Goal: Information Seeking & Learning: Learn about a topic

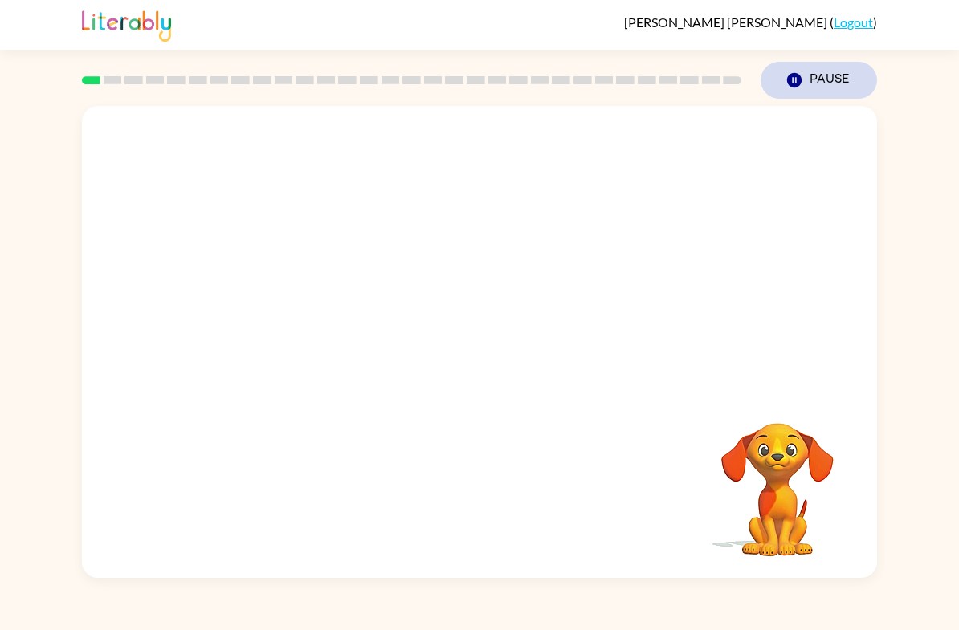
click at [796, 93] on button "Pause Pause" at bounding box center [818, 80] width 116 height 37
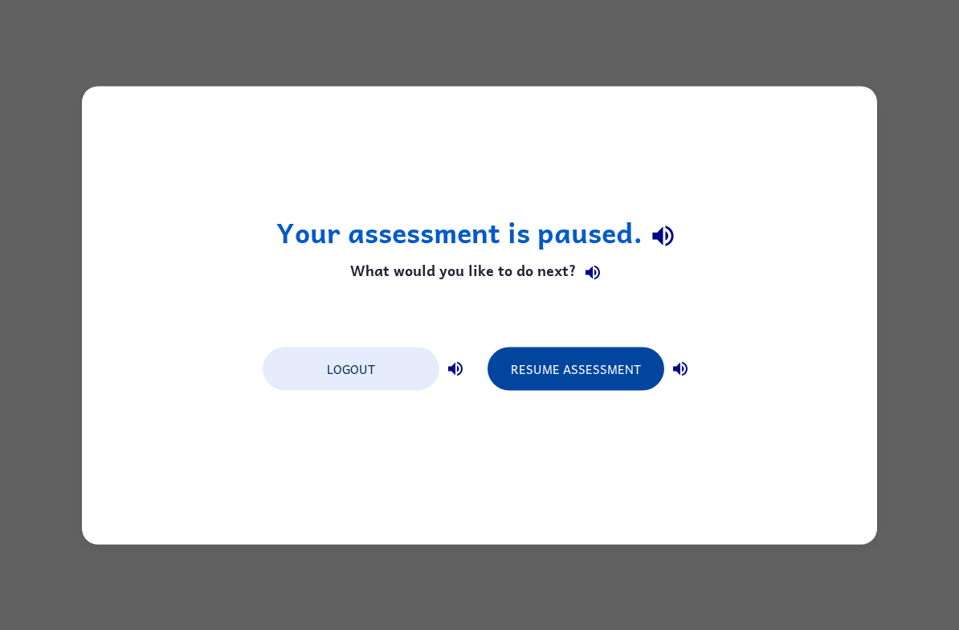
click at [614, 381] on button "Resume Assessment" at bounding box center [575, 368] width 177 height 43
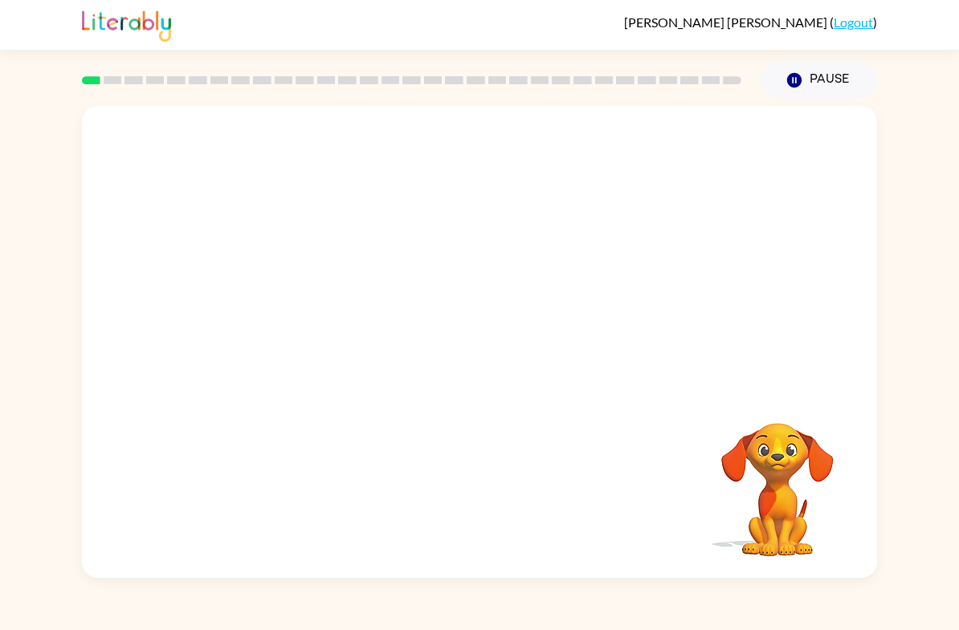
click at [300, 149] on video "Your browser must support playing .mp4 files to use Literably. Please try using…" at bounding box center [479, 247] width 795 height 283
click at [410, 284] on video "Your browser must support playing .mp4 files to use Literably. Please try using…" at bounding box center [479, 247] width 795 height 283
click at [493, 366] on div at bounding box center [479, 350] width 103 height 59
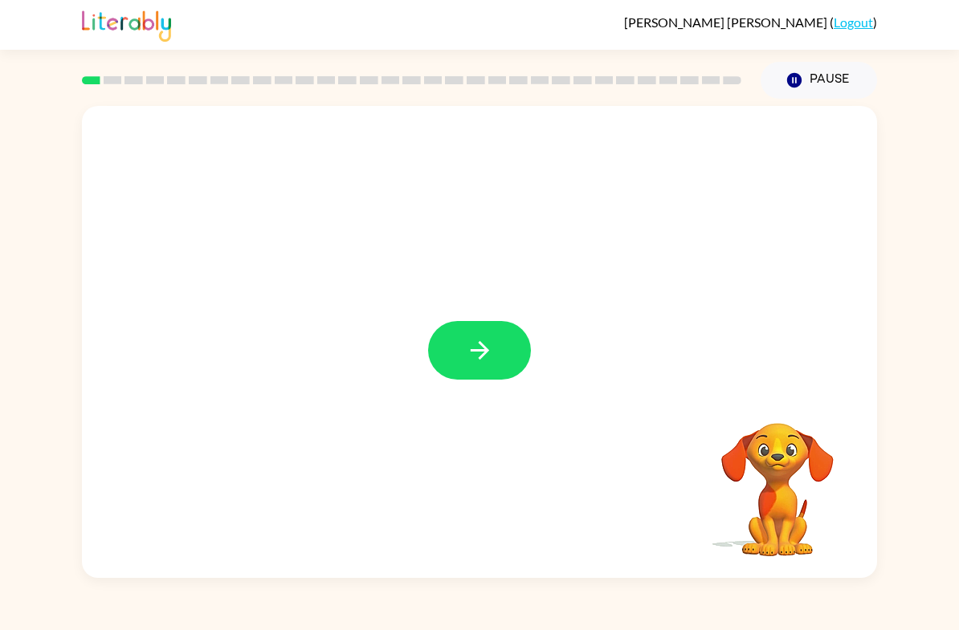
click at [465, 320] on div at bounding box center [479, 342] width 795 height 472
click at [449, 351] on button "button" at bounding box center [479, 350] width 103 height 59
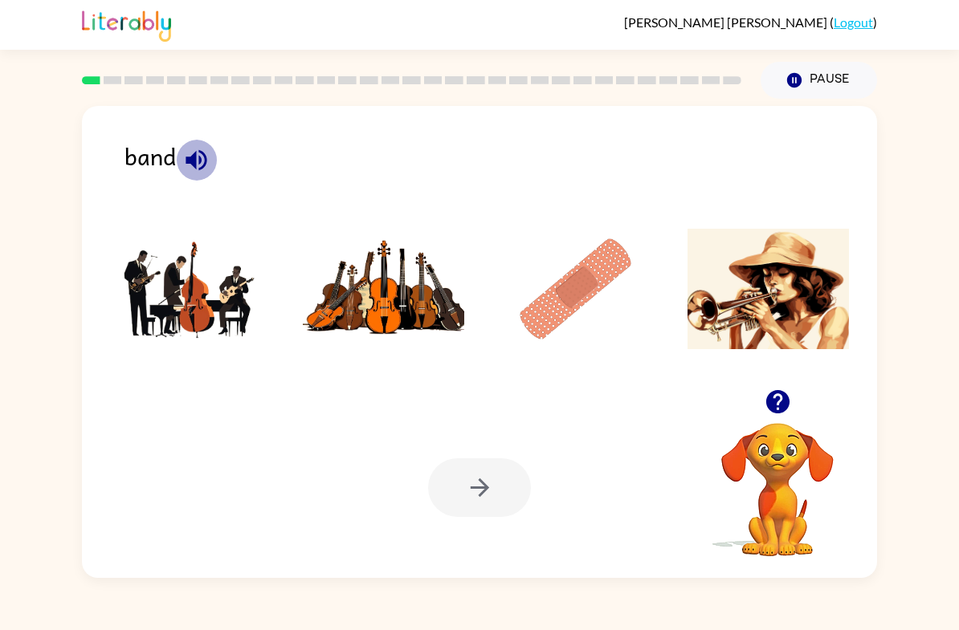
click at [196, 160] on icon "button" at bounding box center [196, 159] width 21 height 21
click at [195, 160] on icon "button" at bounding box center [196, 159] width 21 height 21
click at [177, 305] on img at bounding box center [191, 289] width 162 height 120
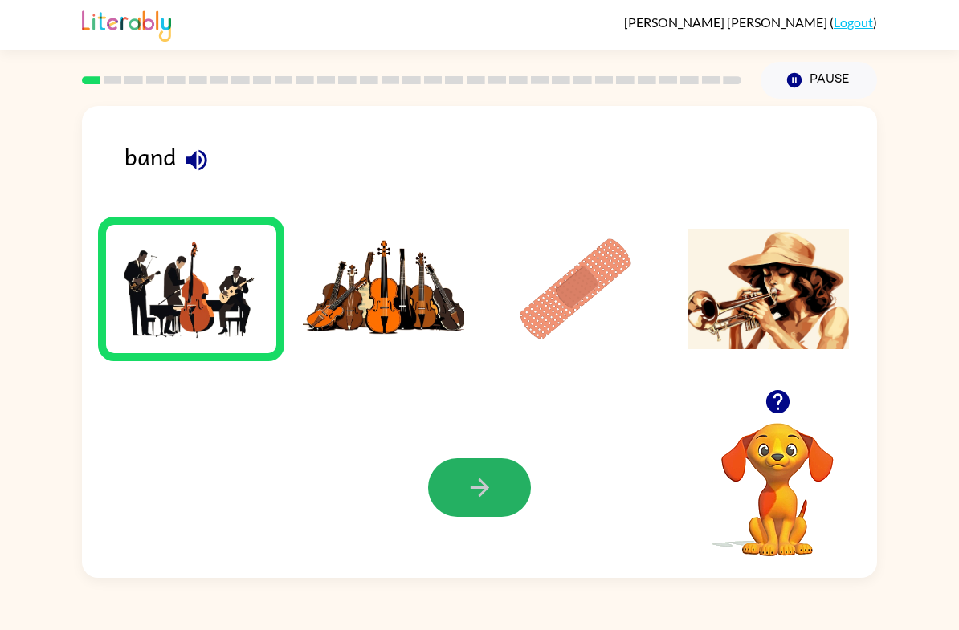
click at [483, 512] on button "button" at bounding box center [479, 488] width 103 height 59
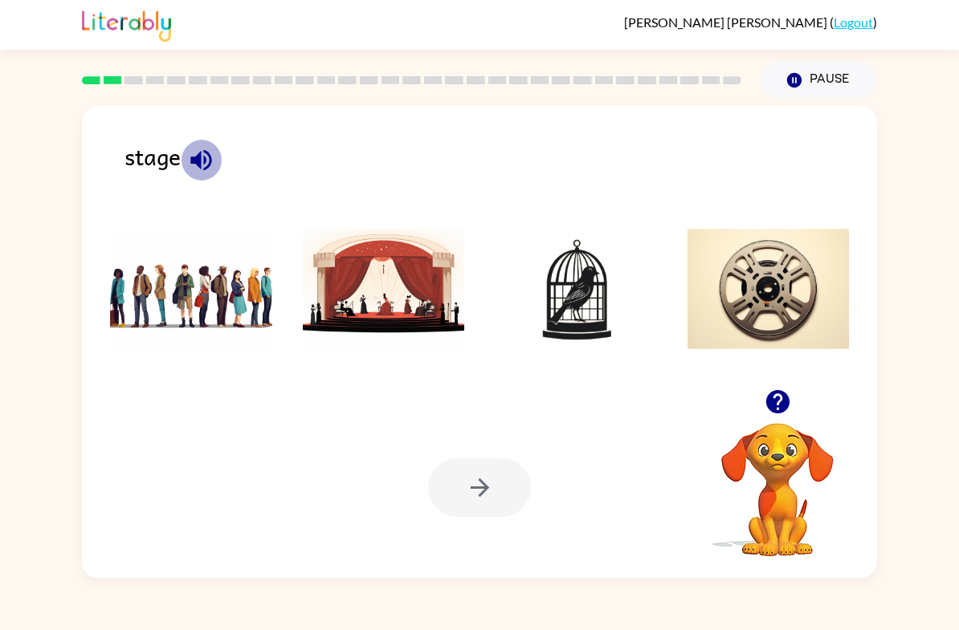
click at [205, 157] on icon "button" at bounding box center [200, 159] width 21 height 21
click at [195, 164] on icon "button" at bounding box center [200, 159] width 21 height 21
click at [355, 293] on img at bounding box center [384, 289] width 162 height 120
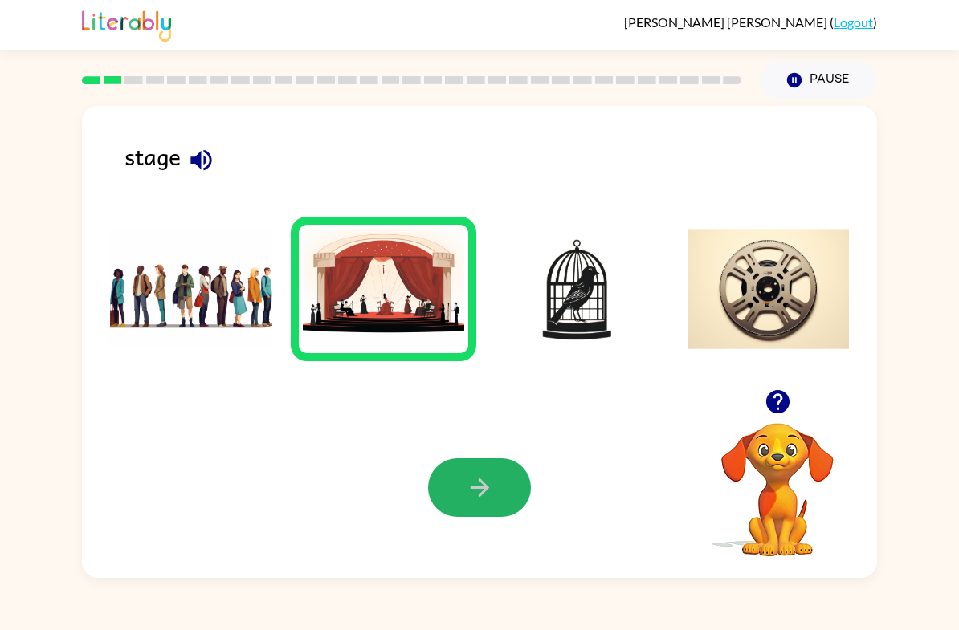
click at [492, 491] on icon "button" at bounding box center [480, 488] width 28 height 28
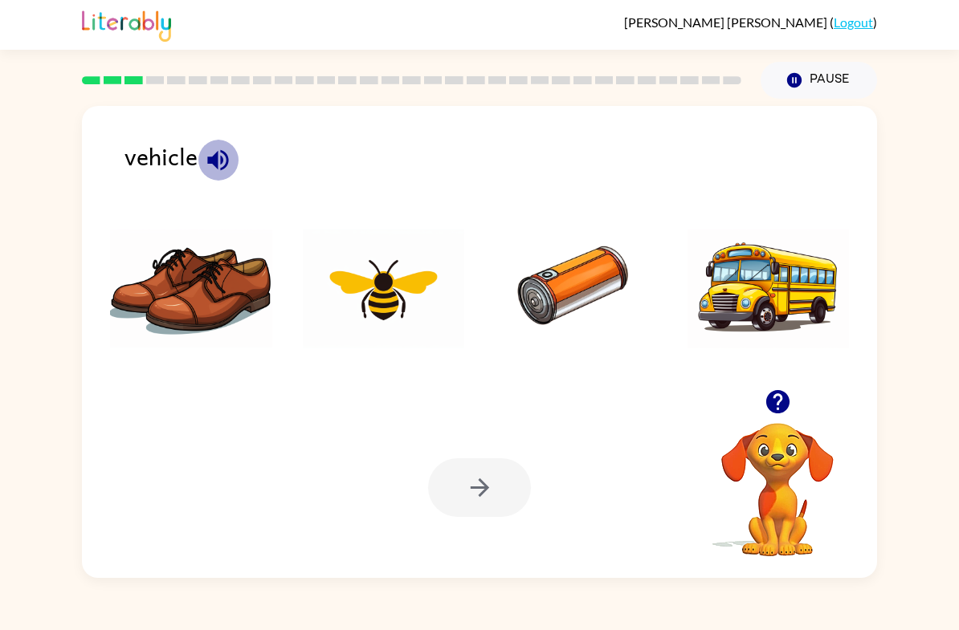
click at [213, 165] on icon "button" at bounding box center [217, 159] width 21 height 21
click at [212, 164] on icon "button" at bounding box center [217, 159] width 21 height 21
click at [213, 164] on icon "button" at bounding box center [217, 159] width 21 height 21
click at [214, 163] on icon "button" at bounding box center [217, 159] width 21 height 21
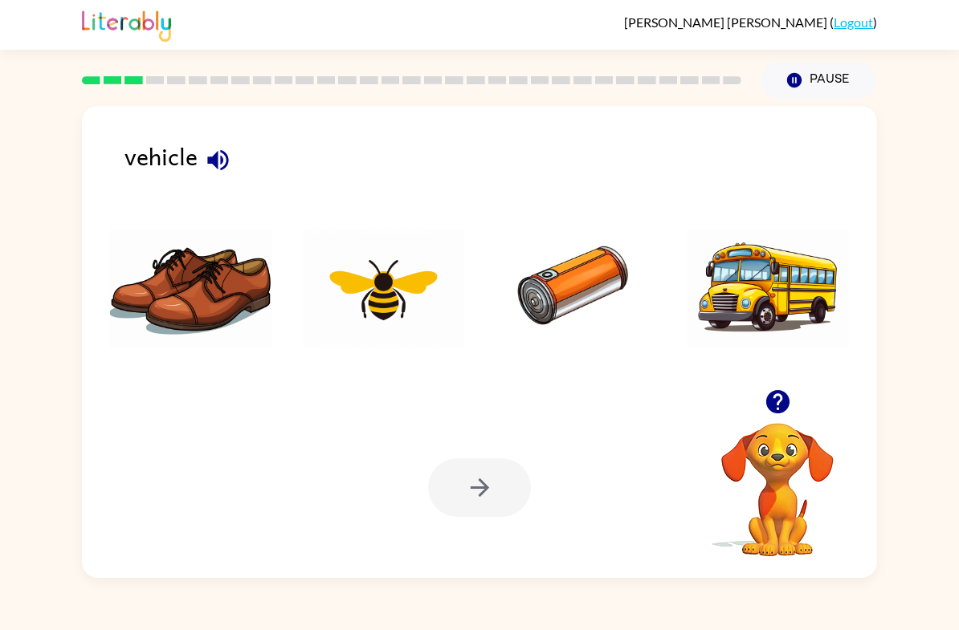
click at [565, 277] on img at bounding box center [576, 289] width 162 height 120
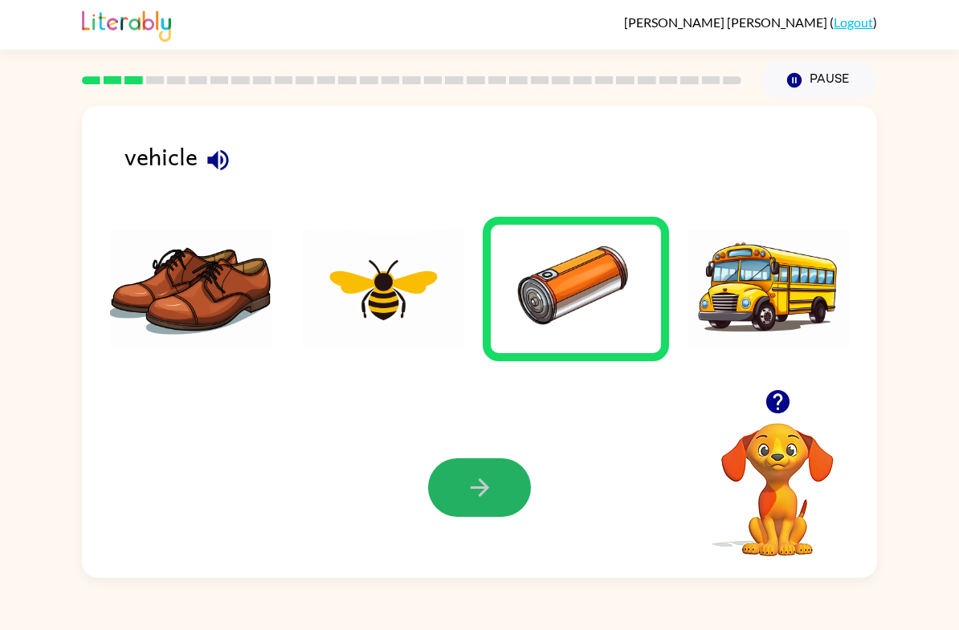
click at [492, 480] on icon "button" at bounding box center [480, 488] width 28 height 28
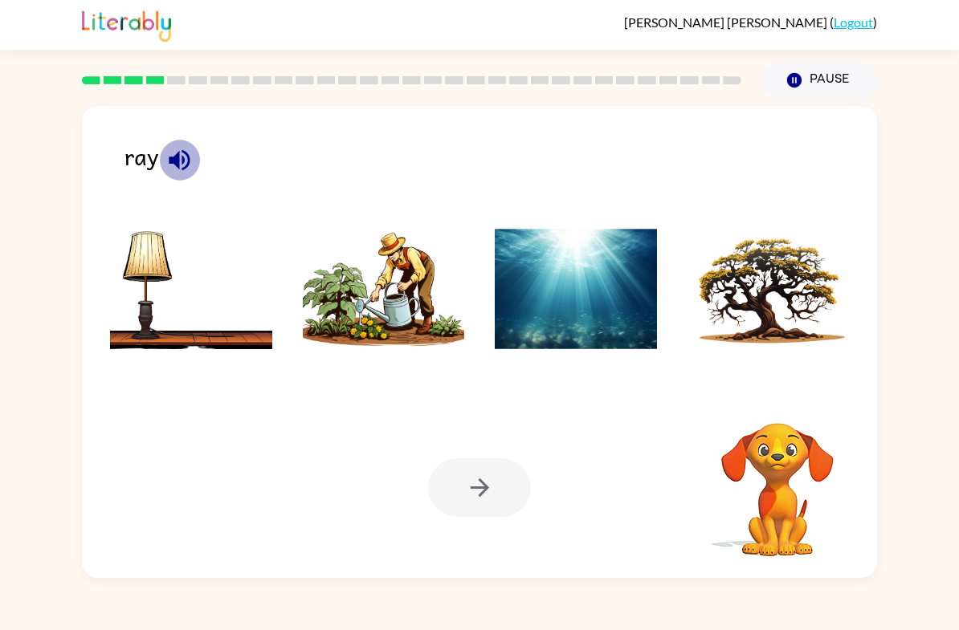
click at [171, 161] on icon "button" at bounding box center [179, 159] width 21 height 21
click at [172, 160] on icon "button" at bounding box center [179, 159] width 21 height 21
click at [176, 162] on icon "button" at bounding box center [179, 159] width 21 height 21
click at [407, 280] on img at bounding box center [384, 289] width 162 height 120
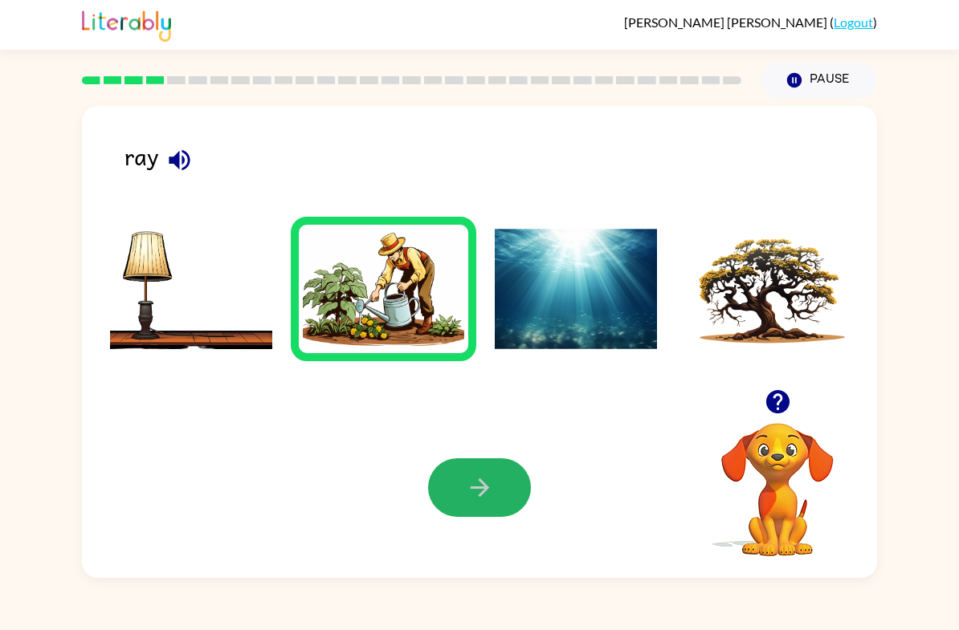
click at [486, 479] on icon "button" at bounding box center [480, 488] width 28 height 28
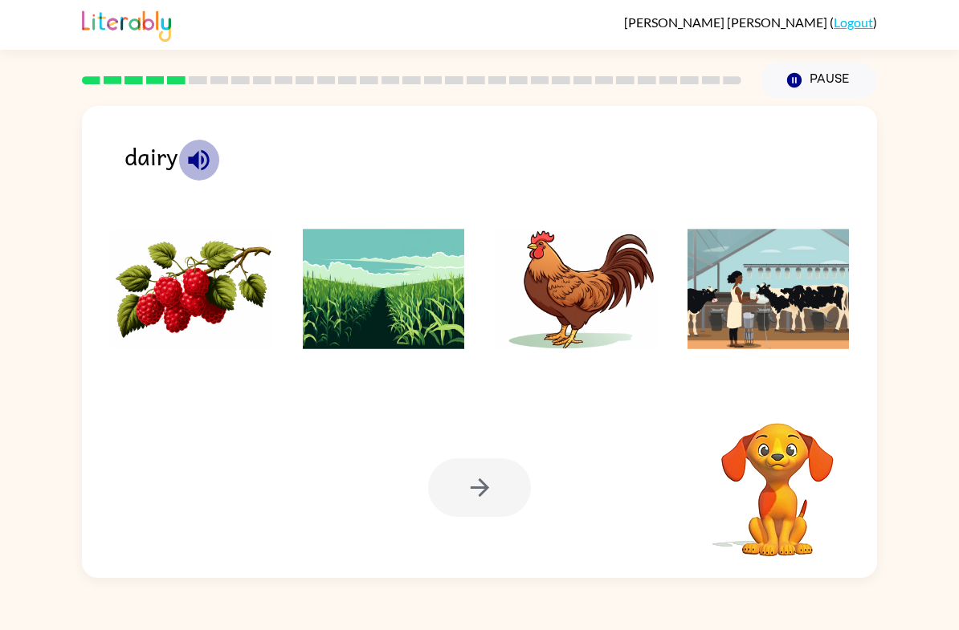
click at [204, 154] on icon "button" at bounding box center [198, 159] width 21 height 21
click at [202, 158] on icon "button" at bounding box center [198, 159] width 21 height 21
click at [737, 297] on img at bounding box center [768, 289] width 162 height 120
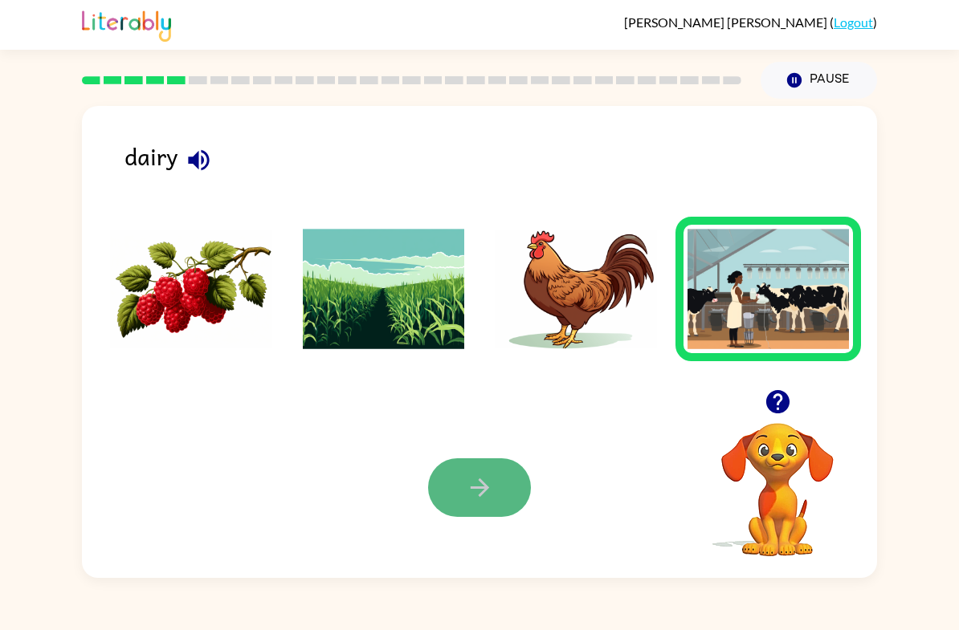
click at [506, 483] on button "button" at bounding box center [479, 488] width 103 height 59
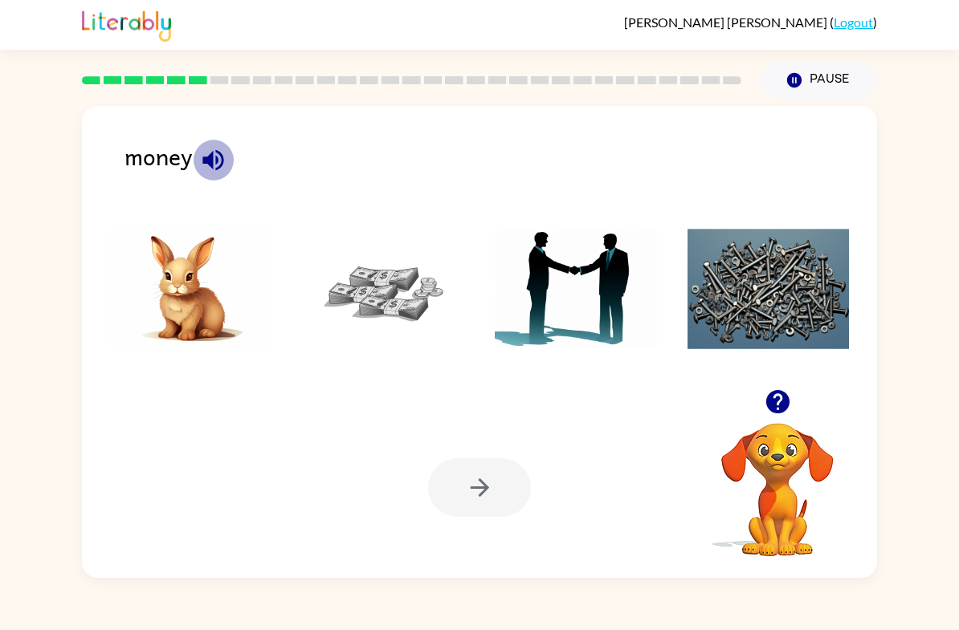
click at [215, 154] on icon "button" at bounding box center [213, 160] width 28 height 28
click at [383, 287] on img at bounding box center [384, 289] width 162 height 120
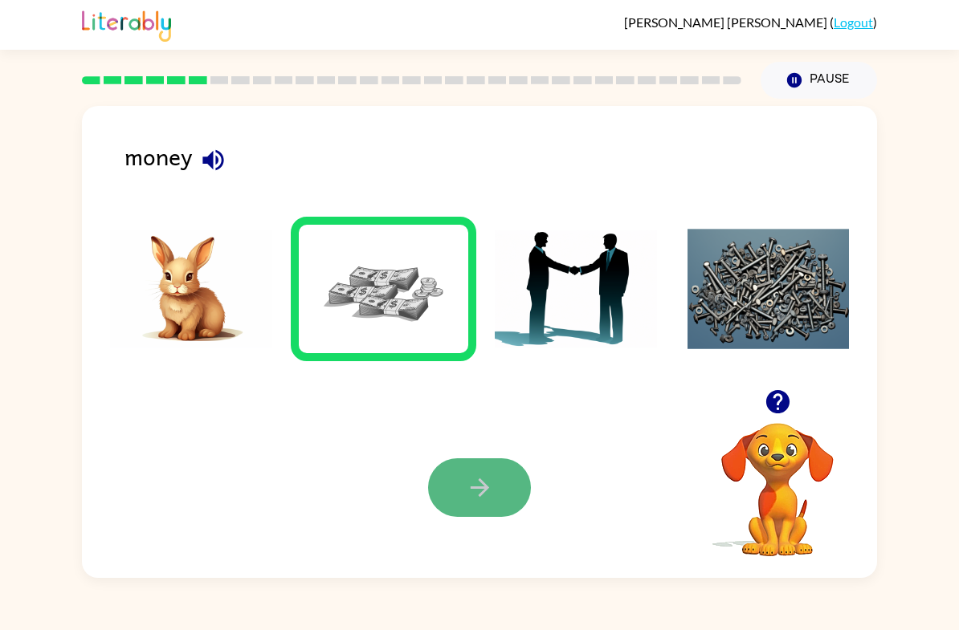
click at [486, 510] on button "button" at bounding box center [479, 488] width 103 height 59
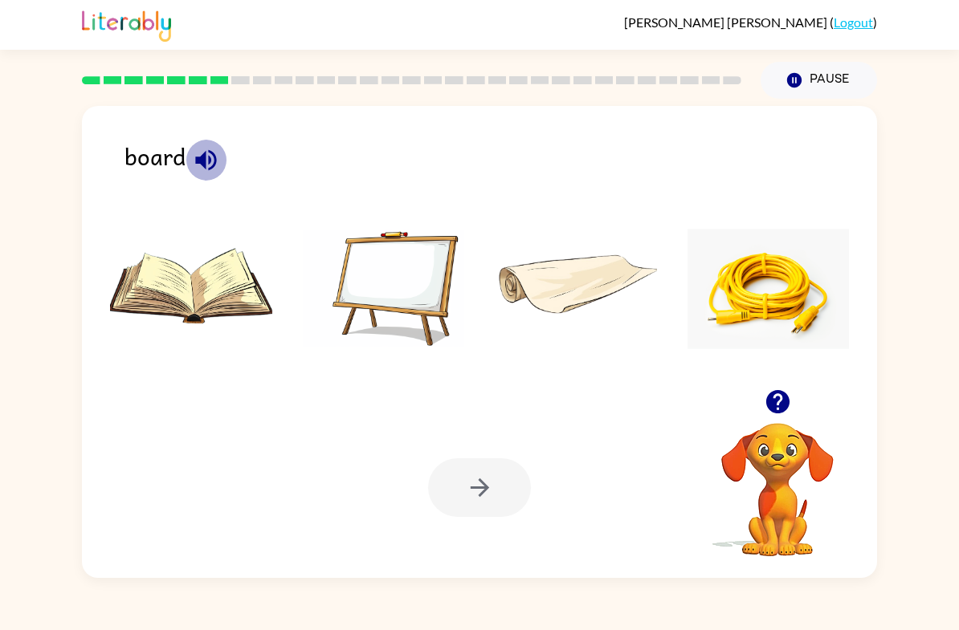
click at [207, 163] on icon "button" at bounding box center [206, 160] width 28 height 28
click at [393, 267] on img at bounding box center [384, 289] width 162 height 120
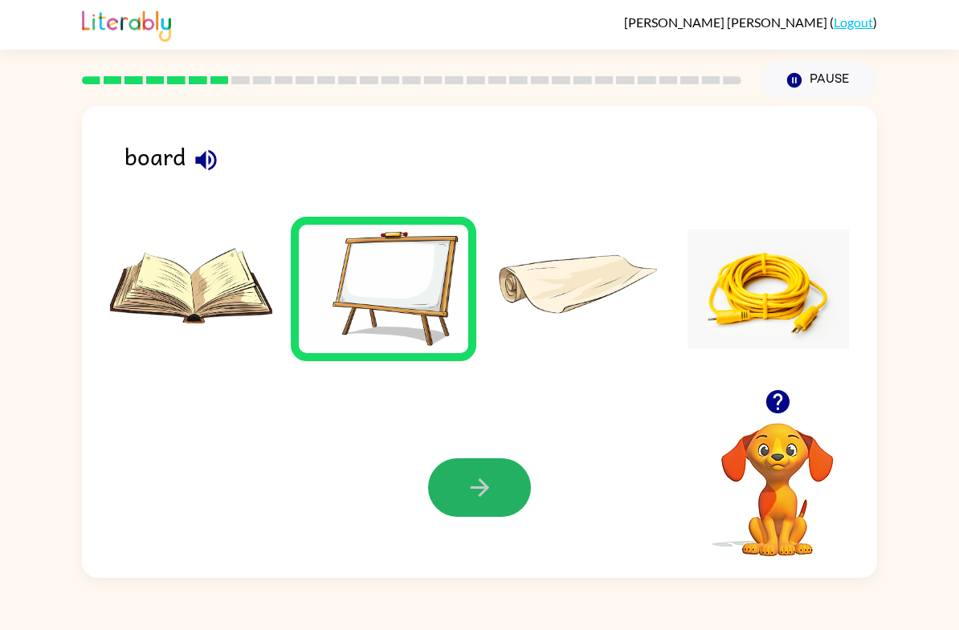
click at [510, 493] on button "button" at bounding box center [479, 488] width 103 height 59
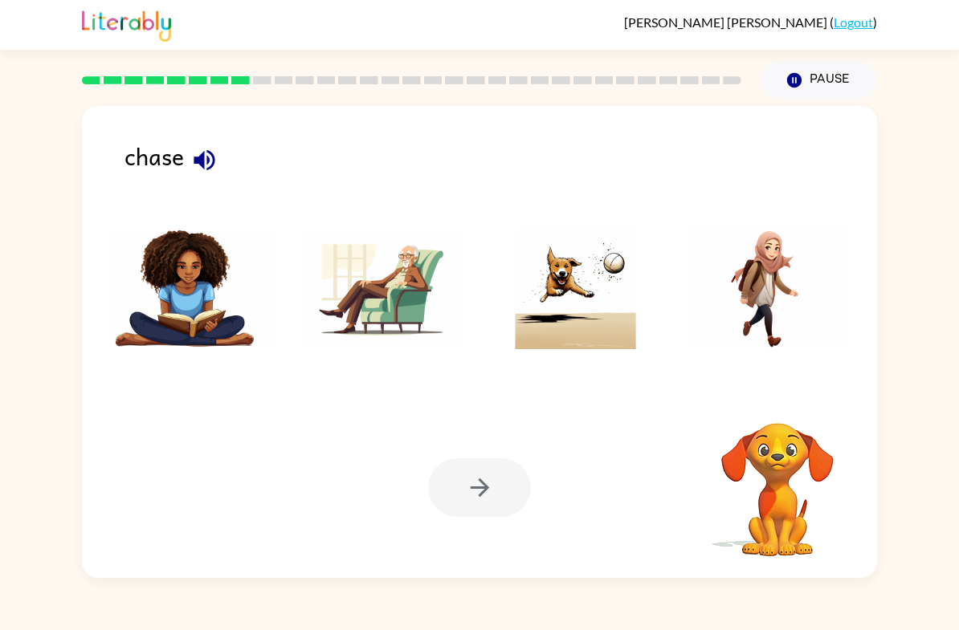
click at [208, 183] on div "chase" at bounding box center [500, 167] width 752 height 58
click at [207, 165] on icon "button" at bounding box center [204, 159] width 21 height 21
click at [206, 168] on icon "button" at bounding box center [204, 160] width 28 height 28
click at [203, 167] on icon "button" at bounding box center [204, 159] width 21 height 21
click at [604, 326] on img at bounding box center [576, 289] width 162 height 120
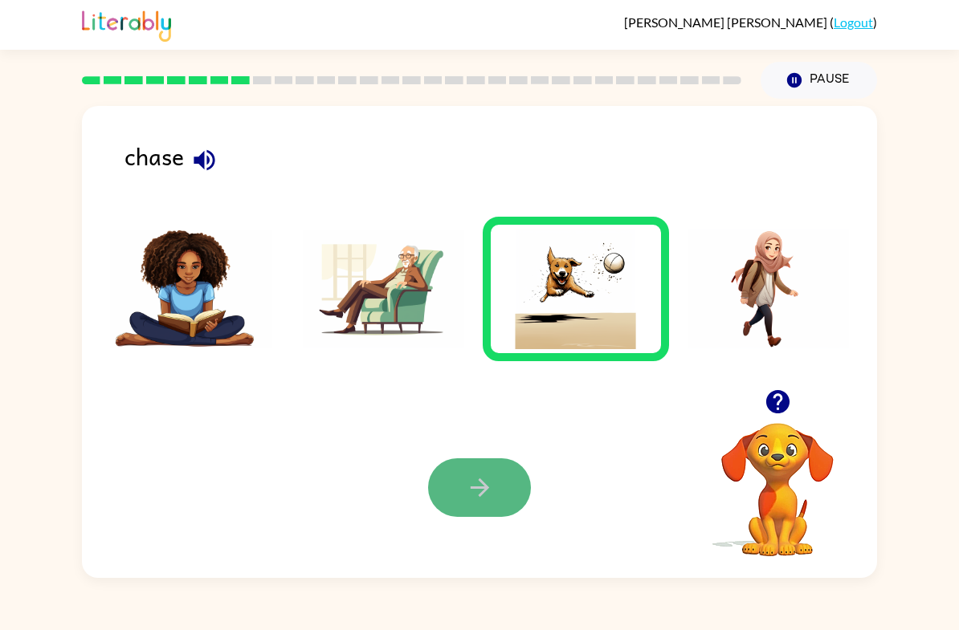
click at [476, 508] on button "button" at bounding box center [479, 488] width 103 height 59
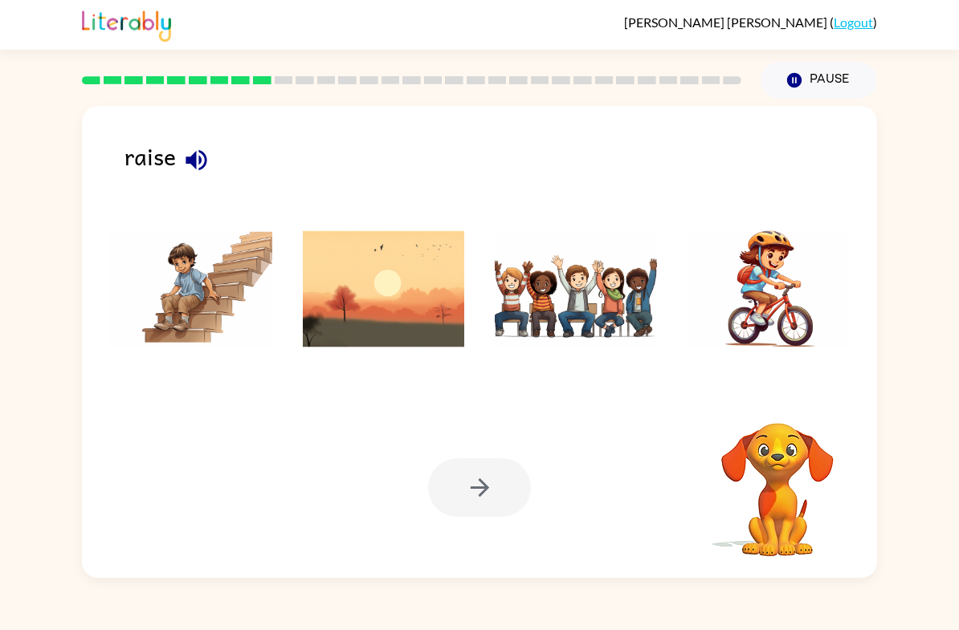
click at [198, 158] on icon "button" at bounding box center [196, 160] width 28 height 28
click at [193, 163] on icon "button" at bounding box center [196, 159] width 21 height 21
click at [192, 161] on icon "button" at bounding box center [196, 159] width 21 height 21
click at [580, 302] on img at bounding box center [576, 289] width 162 height 120
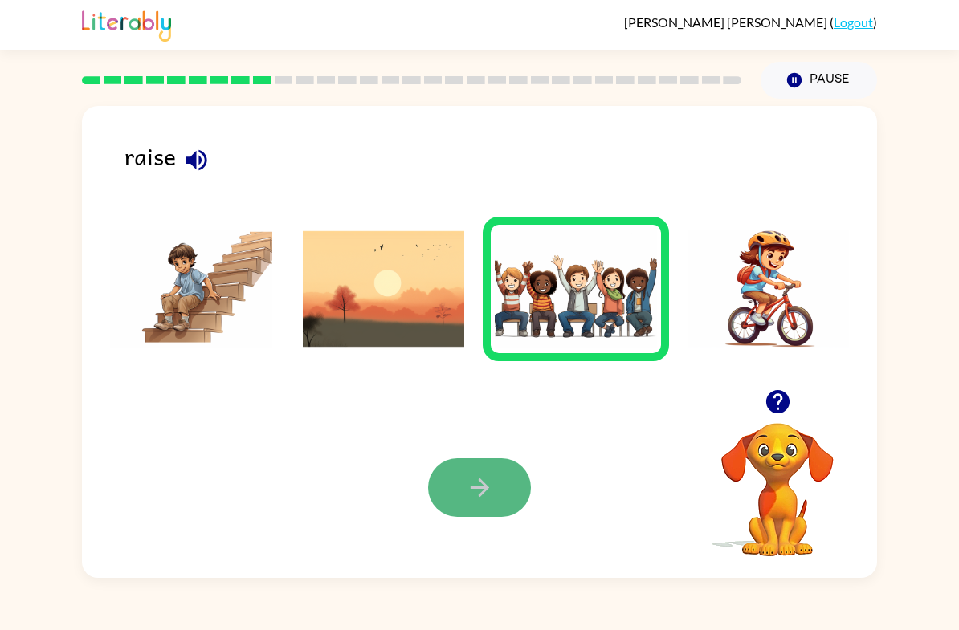
click at [479, 493] on icon "button" at bounding box center [480, 488] width 28 height 28
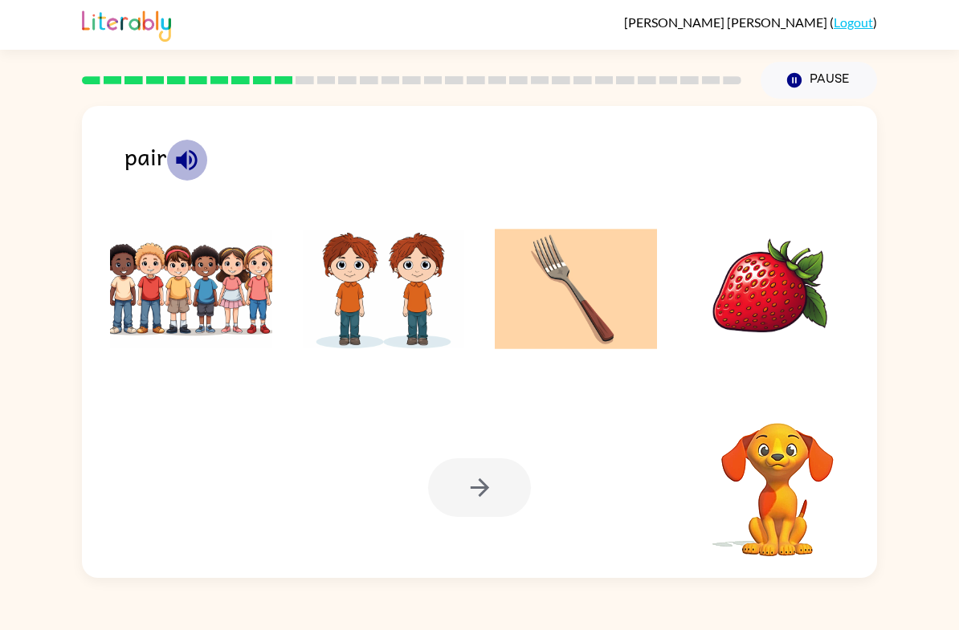
click at [183, 158] on icon "button" at bounding box center [186, 159] width 21 height 21
click at [529, 335] on img at bounding box center [576, 289] width 162 height 120
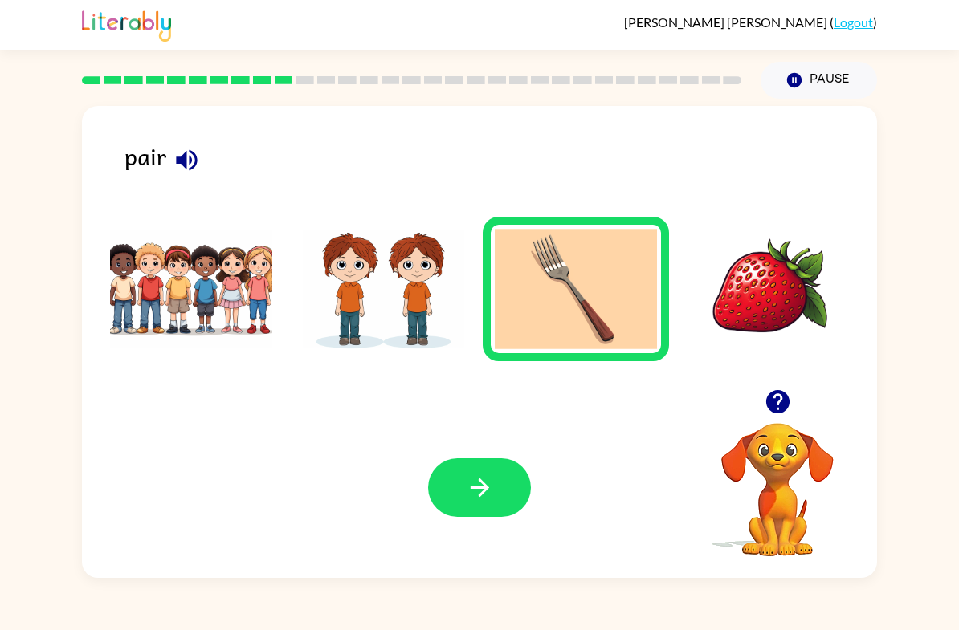
click at [384, 344] on img at bounding box center [384, 289] width 162 height 120
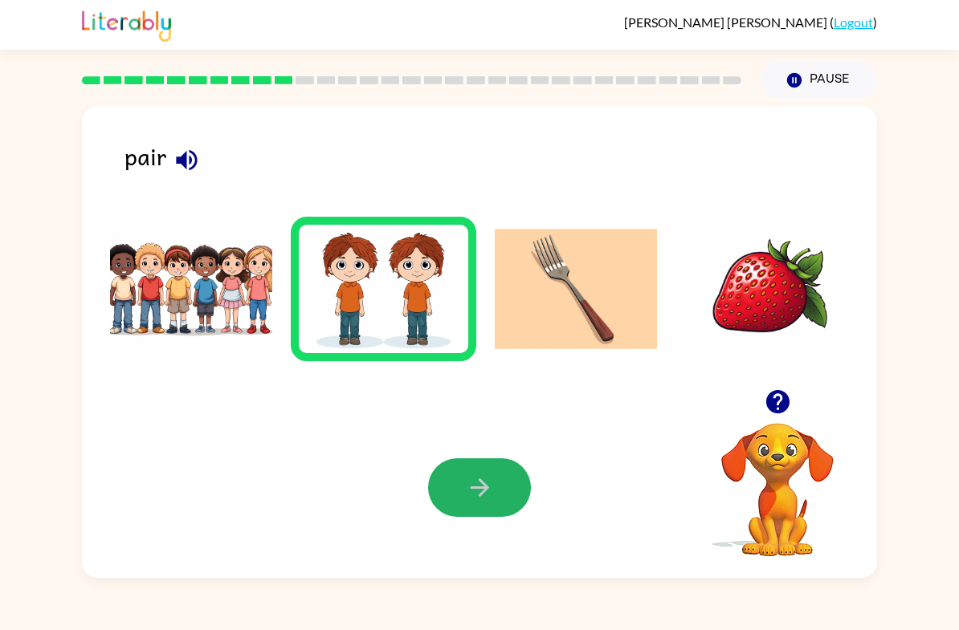
click at [459, 474] on button "button" at bounding box center [479, 488] width 103 height 59
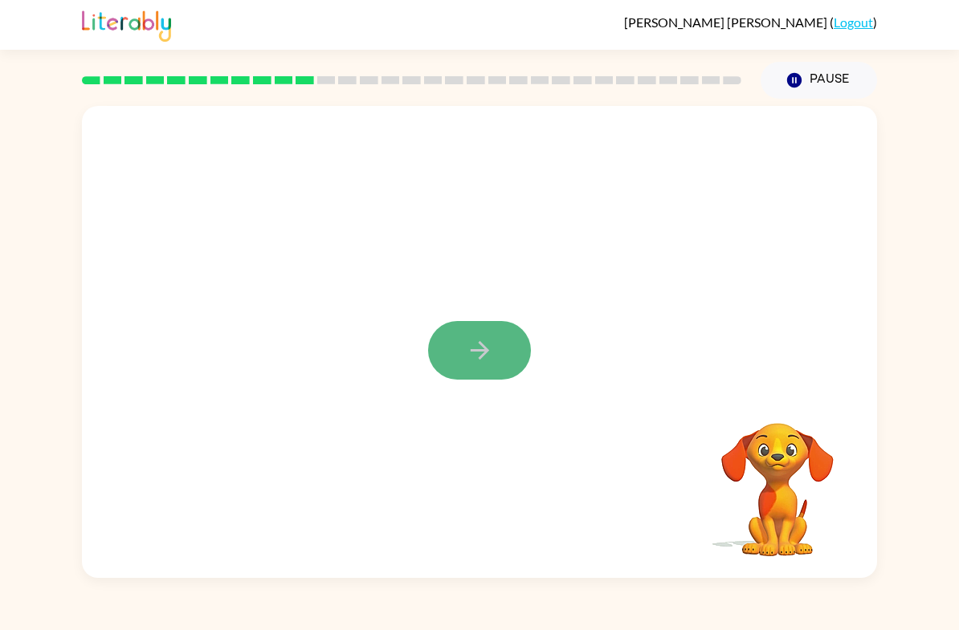
click at [483, 353] on icon "button" at bounding box center [480, 350] width 28 height 28
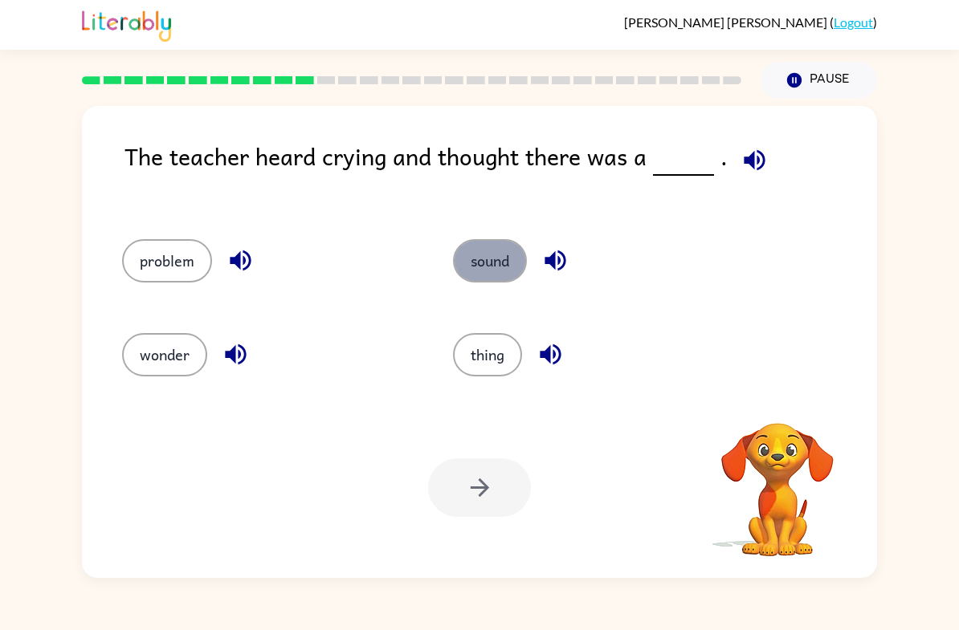
click at [491, 266] on button "sound" at bounding box center [490, 260] width 74 height 43
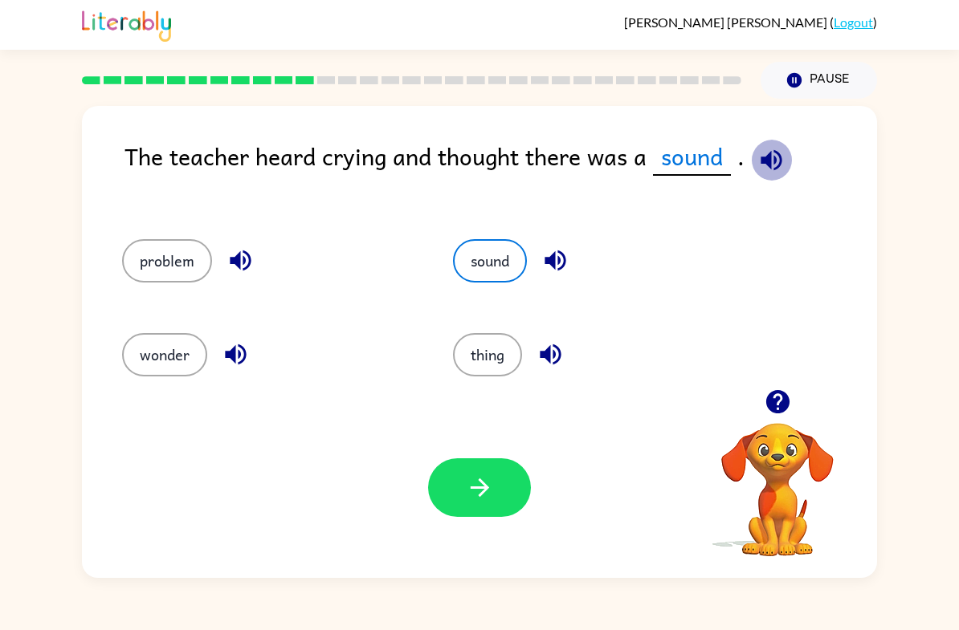
click at [772, 165] on icon "button" at bounding box center [770, 159] width 21 height 21
click at [770, 161] on icon "button" at bounding box center [771, 160] width 28 height 28
click at [491, 333] on button "thing" at bounding box center [487, 354] width 69 height 43
click at [768, 154] on icon "button" at bounding box center [762, 159] width 21 height 21
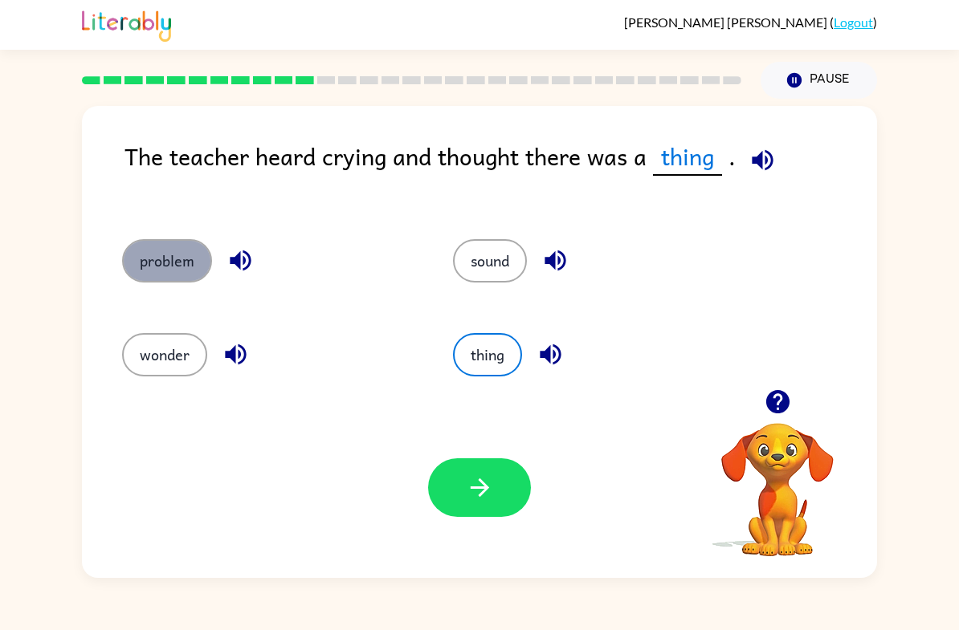
click at [183, 259] on button "problem" at bounding box center [167, 260] width 90 height 43
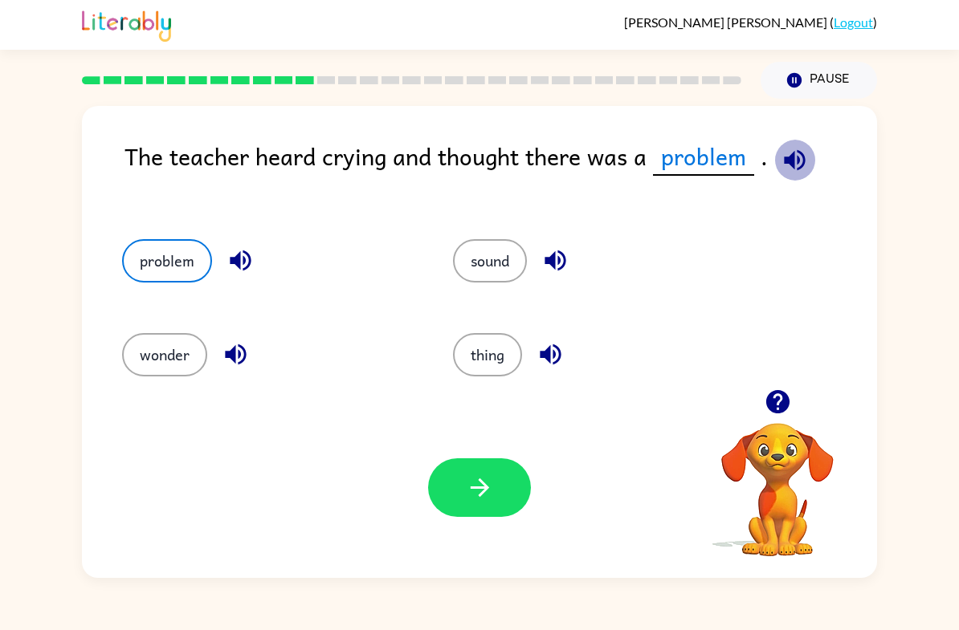
click at [797, 159] on icon "button" at bounding box center [795, 160] width 28 height 28
click at [163, 357] on button "wonder" at bounding box center [164, 354] width 85 height 43
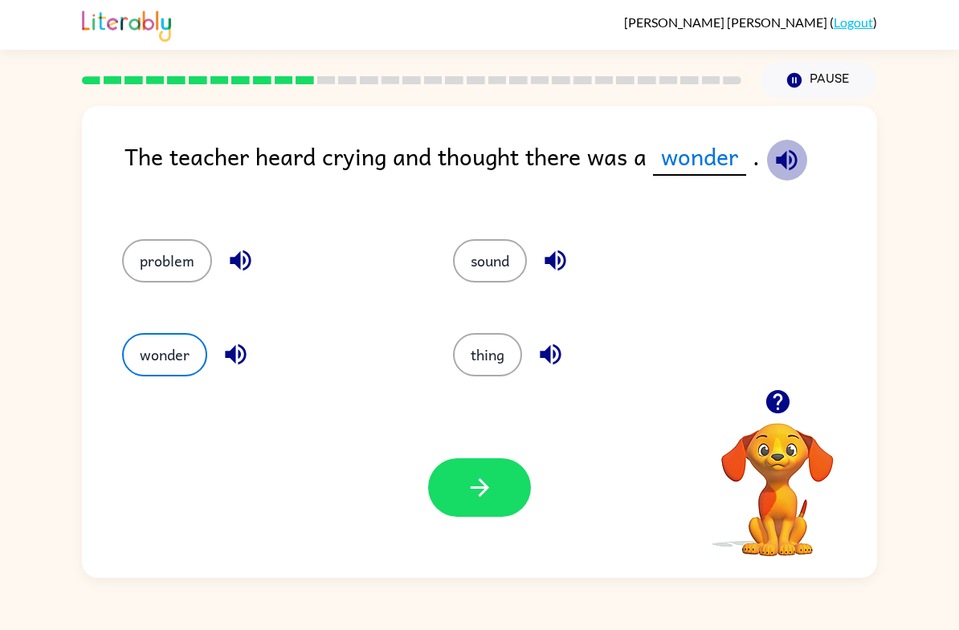
click at [782, 167] on icon "button" at bounding box center [786, 159] width 21 height 21
click at [484, 476] on icon "button" at bounding box center [480, 488] width 28 height 28
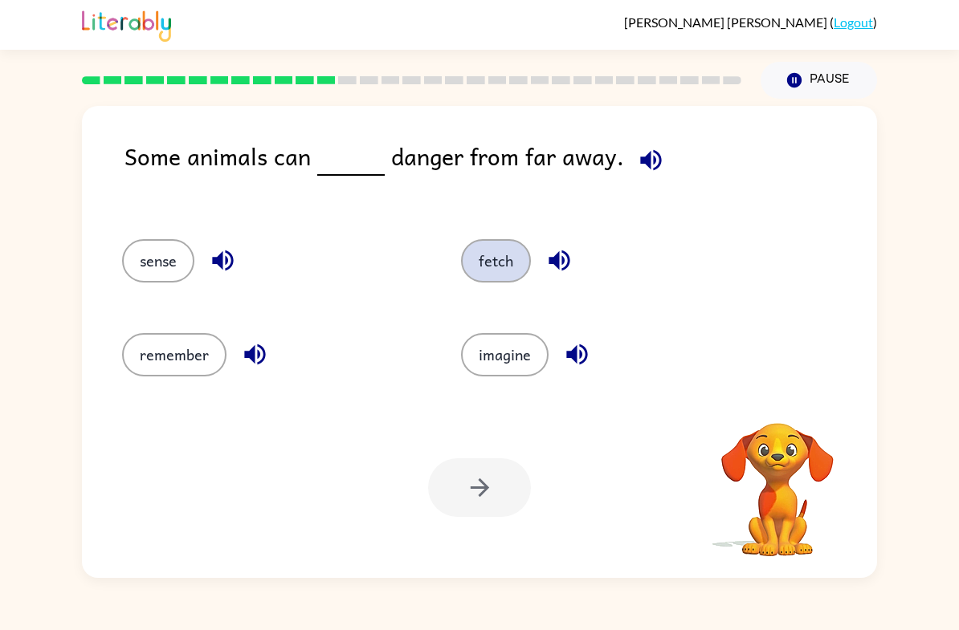
click at [486, 275] on button "fetch" at bounding box center [496, 260] width 70 height 43
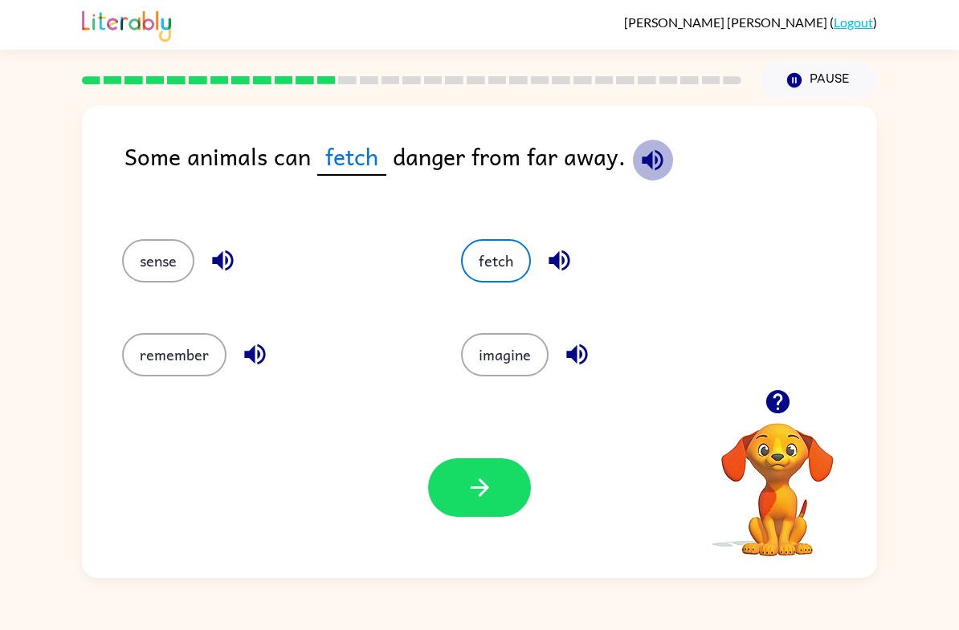
click at [646, 161] on icon "button" at bounding box center [652, 159] width 21 height 21
click at [646, 160] on icon "button" at bounding box center [652, 159] width 21 height 21
click at [646, 159] on icon "button" at bounding box center [652, 159] width 21 height 21
click at [650, 159] on icon "button" at bounding box center [652, 160] width 28 height 28
click at [654, 161] on icon "button" at bounding box center [652, 160] width 28 height 28
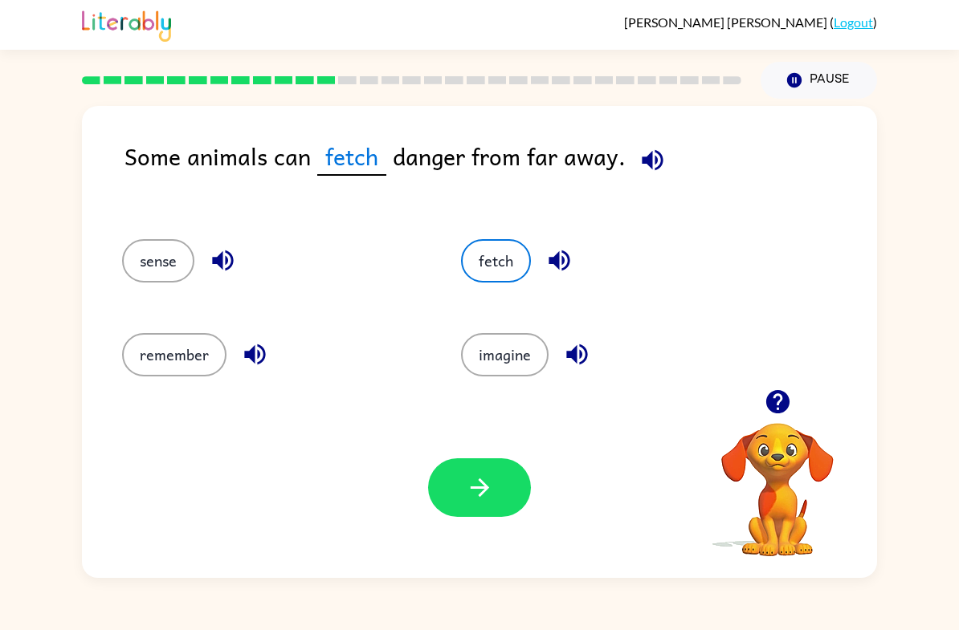
click at [643, 149] on icon "button" at bounding box center [652, 160] width 28 height 28
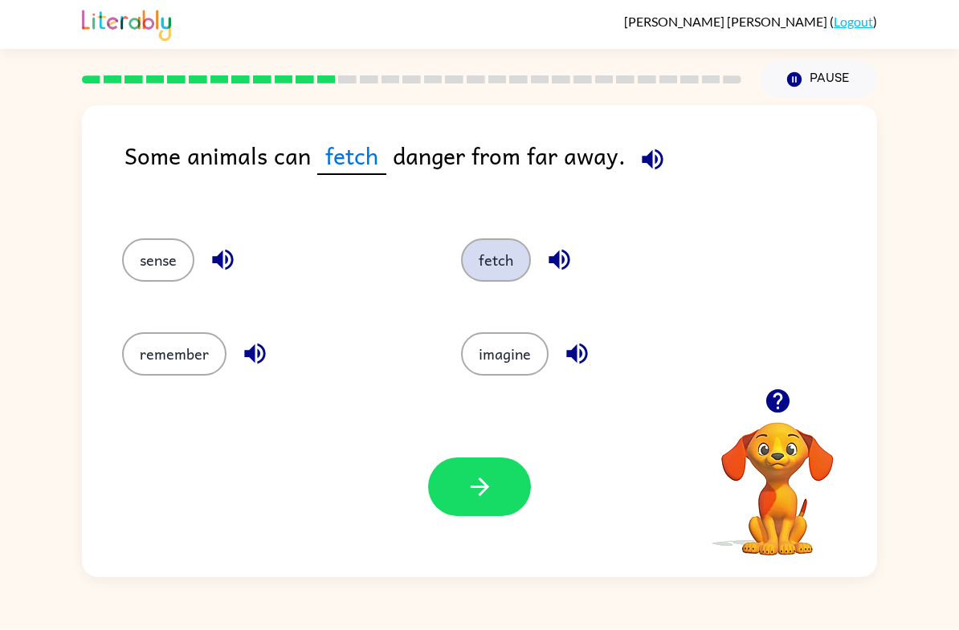
click at [512, 263] on button "fetch" at bounding box center [496, 260] width 70 height 43
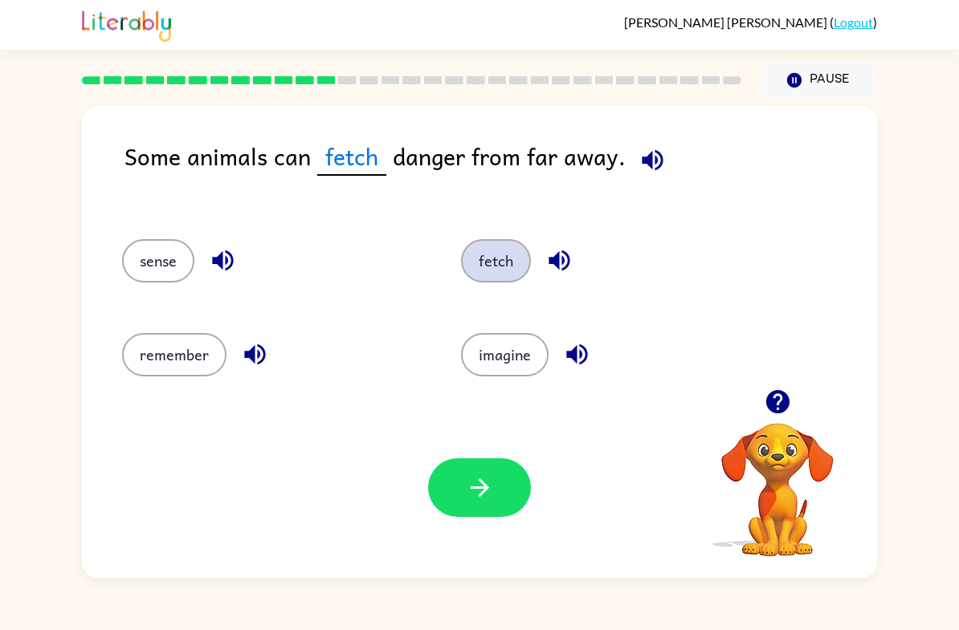
click at [506, 261] on button "fetch" at bounding box center [496, 260] width 70 height 43
click at [548, 255] on icon "button" at bounding box center [559, 261] width 28 height 28
click at [614, 207] on div "Some animals can fetch danger from far away." at bounding box center [500, 172] width 752 height 69
click at [638, 165] on icon "button" at bounding box center [652, 160] width 28 height 28
click at [645, 149] on icon "button" at bounding box center [652, 160] width 28 height 28
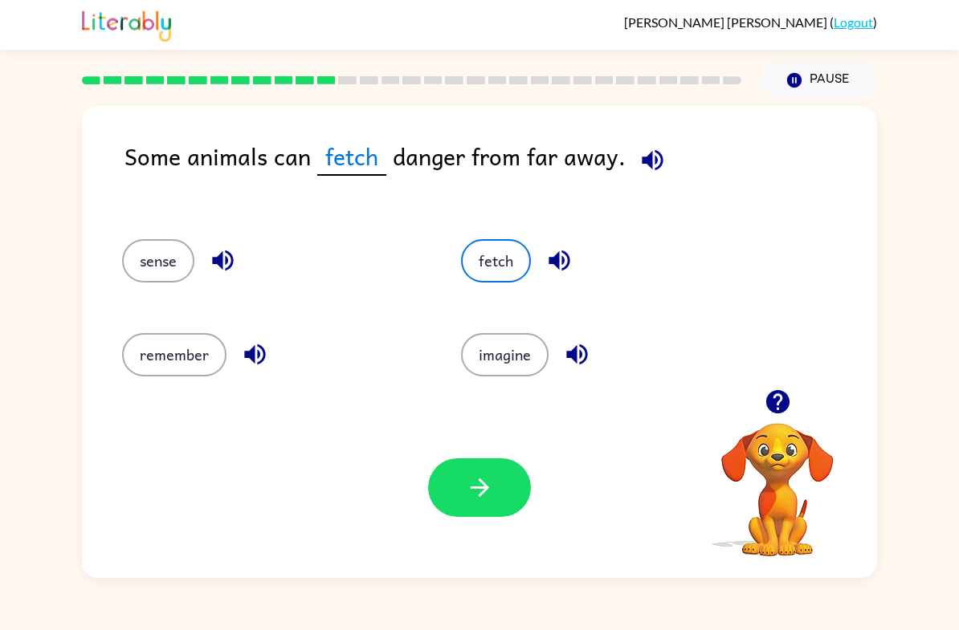
click at [340, 159] on span "fetch" at bounding box center [351, 157] width 69 height 38
click at [520, 357] on button "imagine" at bounding box center [505, 354] width 88 height 43
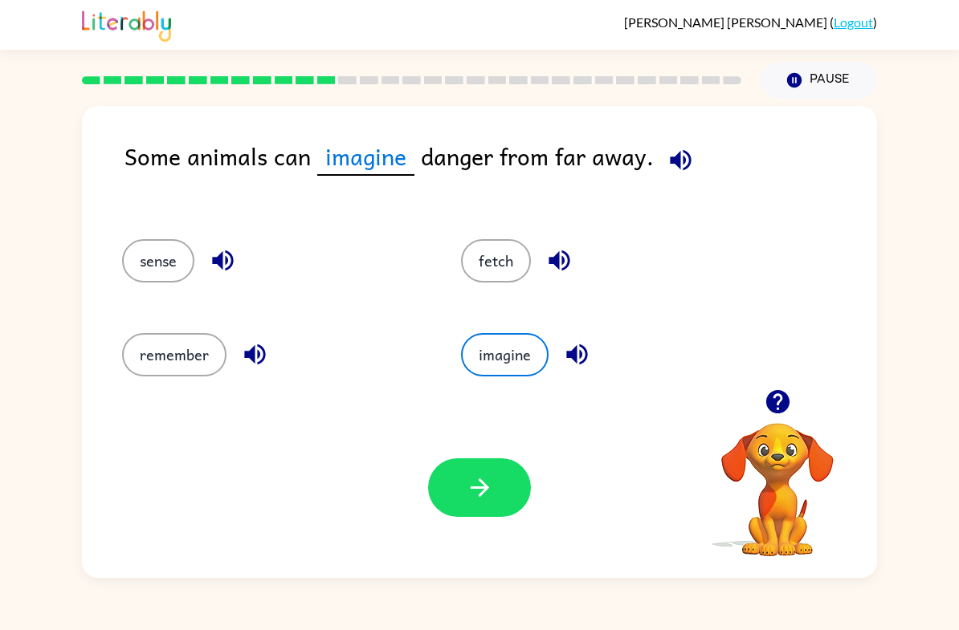
click at [667, 163] on icon "button" at bounding box center [681, 160] width 28 height 28
click at [153, 351] on button "remember" at bounding box center [174, 354] width 104 height 43
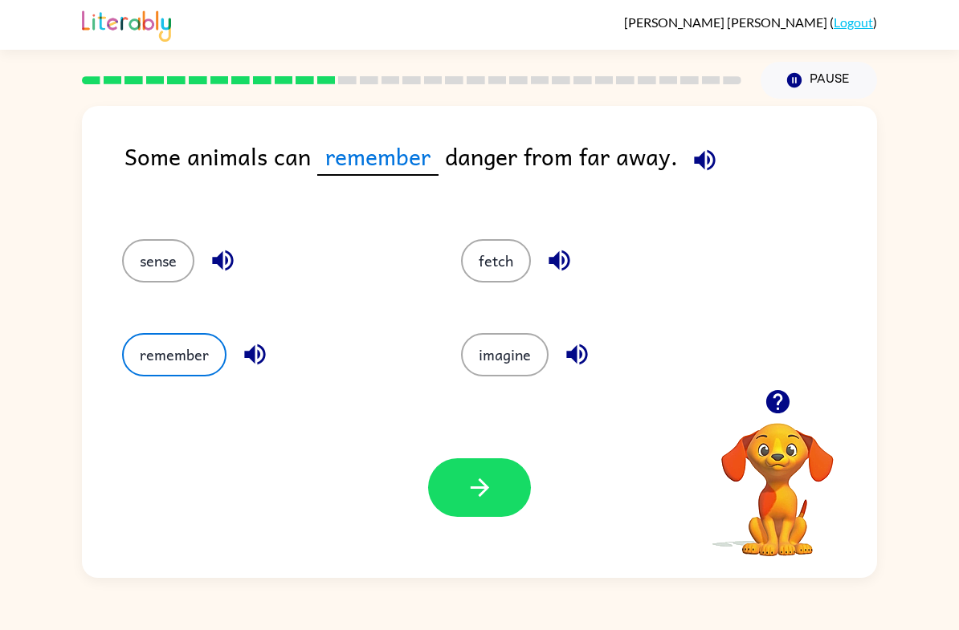
click at [720, 162] on button "button" at bounding box center [704, 160] width 41 height 41
click at [731, 186] on div "Some animals can remember danger from far away." at bounding box center [500, 172] width 752 height 69
click at [506, 262] on button "fetch" at bounding box center [496, 260] width 70 height 43
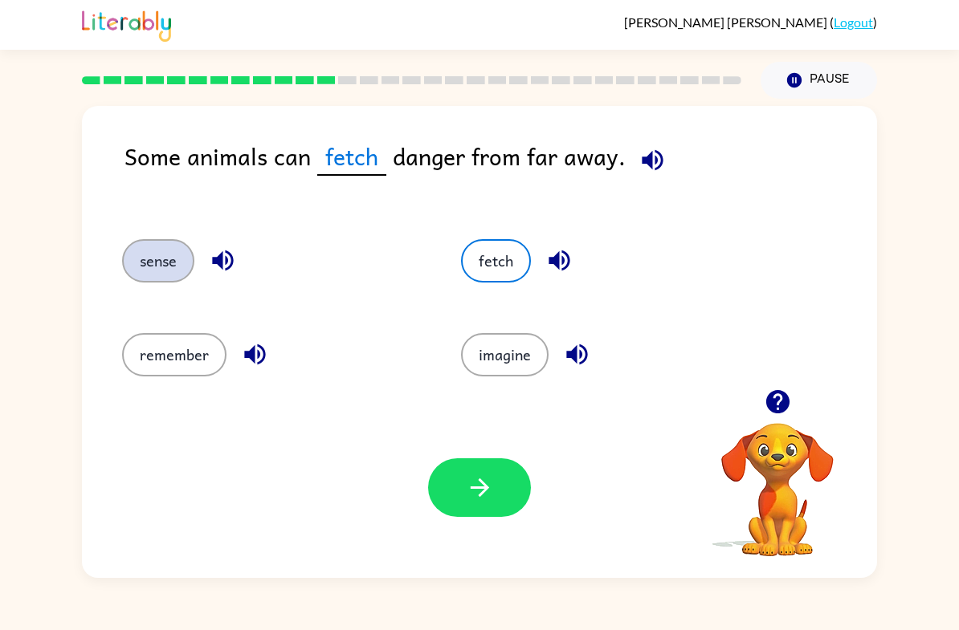
click at [152, 264] on button "sense" at bounding box center [158, 260] width 72 height 43
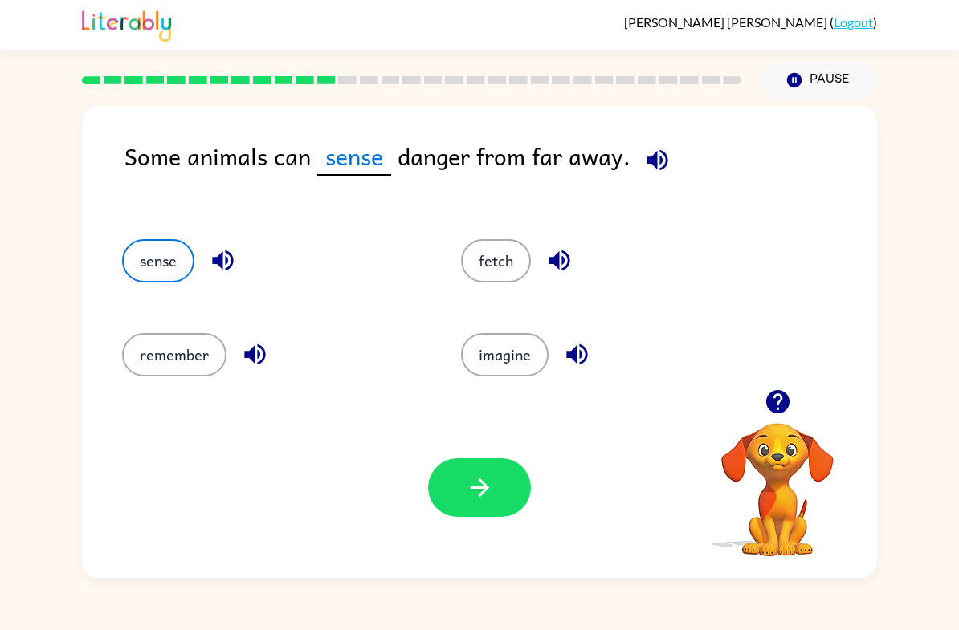
click at [670, 161] on button "button" at bounding box center [657, 160] width 41 height 41
click at [638, 157] on button "button" at bounding box center [657, 160] width 41 height 41
click at [513, 263] on button "fetch" at bounding box center [496, 260] width 70 height 43
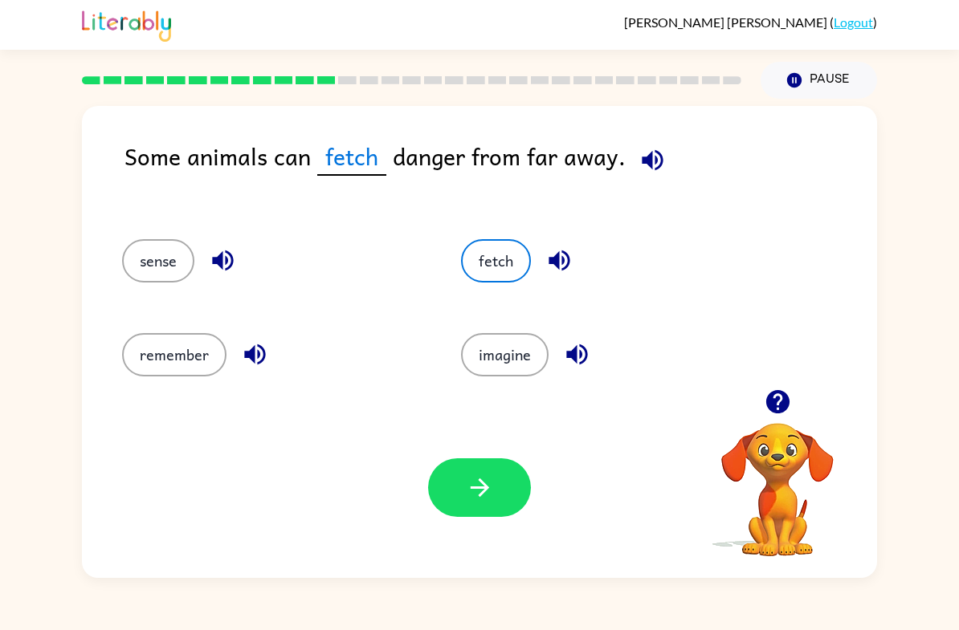
click at [658, 169] on icon "button" at bounding box center [652, 160] width 28 height 28
click at [712, 148] on div "Some animals can fetch danger from far away." at bounding box center [500, 172] width 752 height 69
click at [643, 165] on icon "button" at bounding box center [652, 160] width 28 height 28
click at [538, 340] on button "imagine" at bounding box center [505, 354] width 88 height 43
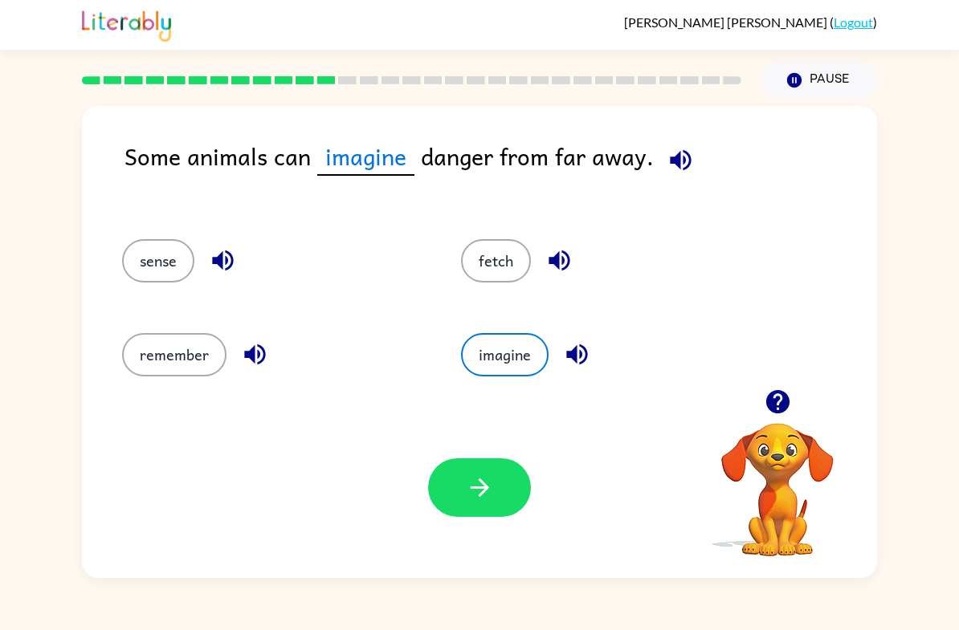
click at [692, 165] on button "button" at bounding box center [680, 160] width 41 height 41
click at [508, 471] on button "button" at bounding box center [479, 488] width 103 height 59
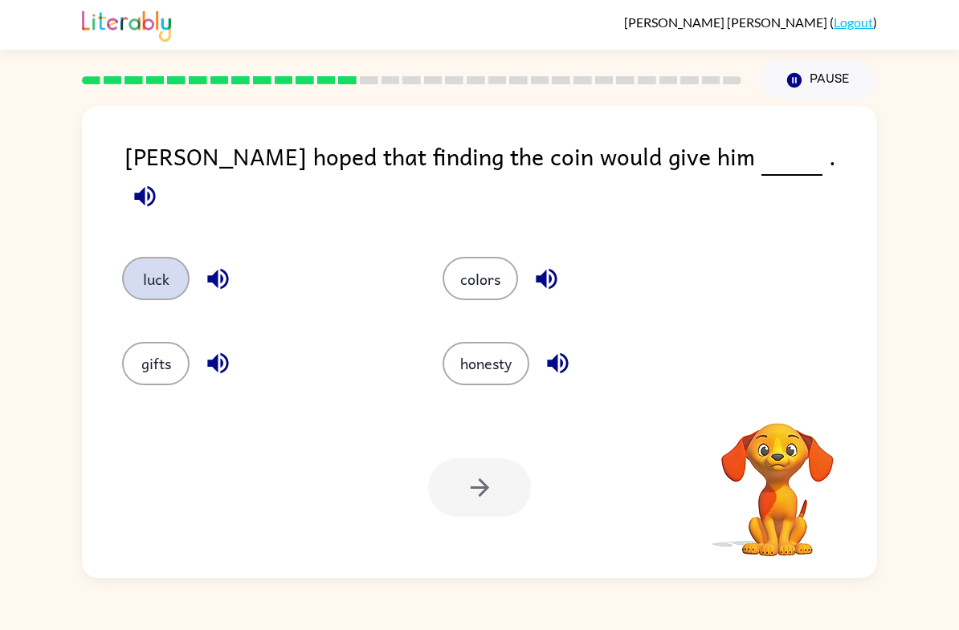
click at [186, 262] on button "luck" at bounding box center [155, 278] width 67 height 43
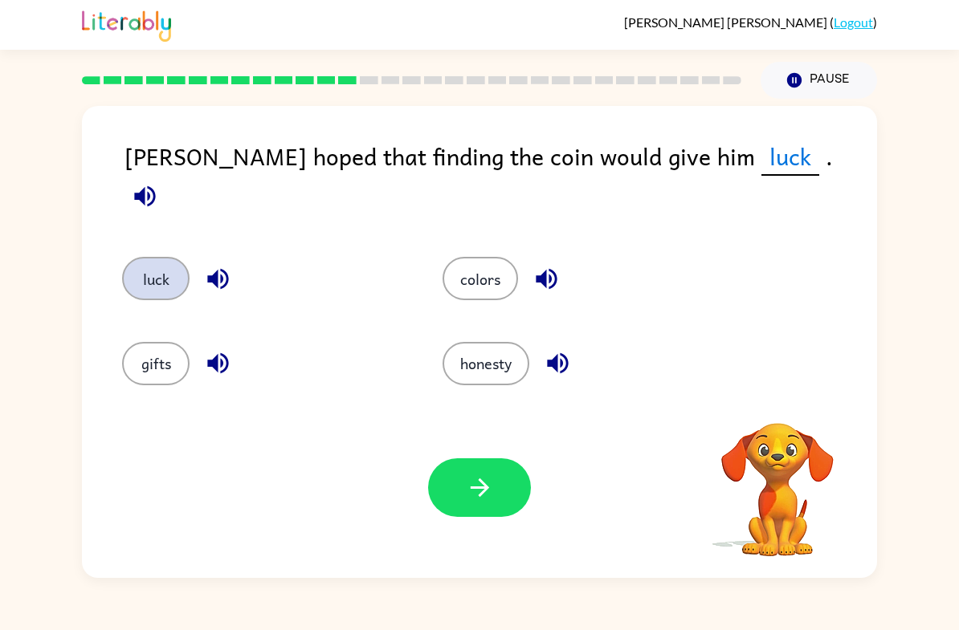
click at [186, 261] on button "luck" at bounding box center [155, 278] width 67 height 43
click at [115, 423] on div "Your browser must support playing .mp4 files to use Literably. Please try using…" at bounding box center [479, 488] width 795 height 181
click at [115, 422] on div "Your browser must support playing .mp4 files to use Literably. Please try using…" at bounding box center [479, 488] width 795 height 181
click at [123, 388] on div "gifts" at bounding box center [252, 354] width 320 height 84
click at [160, 348] on button "gifts" at bounding box center [155, 363] width 67 height 43
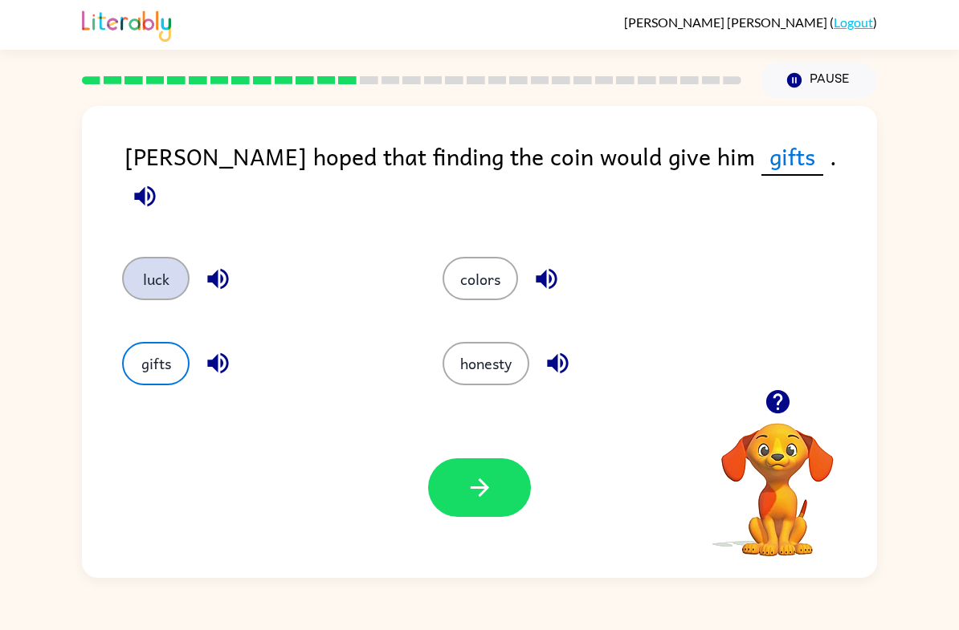
click at [166, 270] on button "luck" at bounding box center [155, 278] width 67 height 43
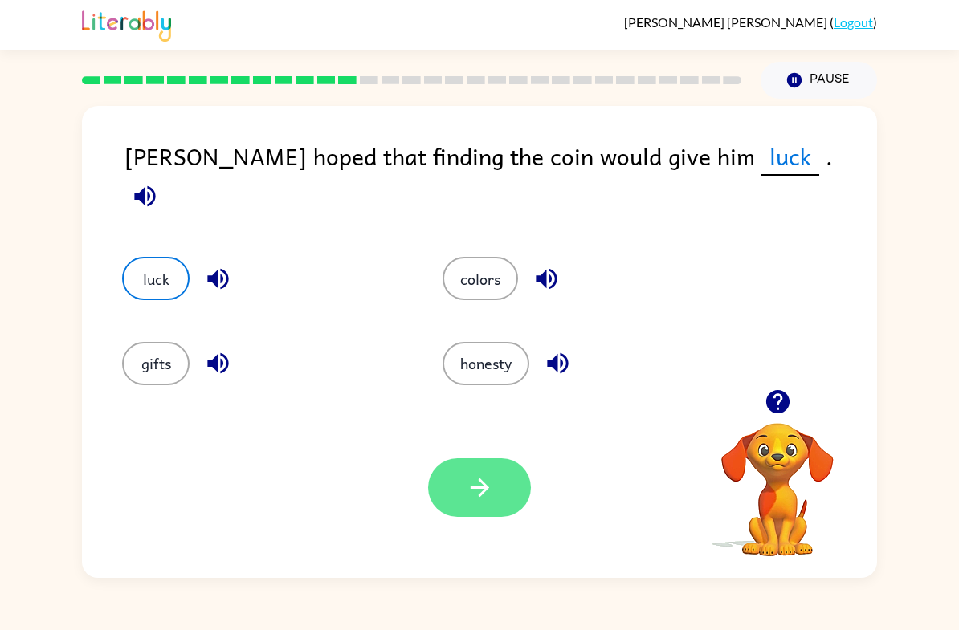
click at [479, 515] on button "button" at bounding box center [479, 488] width 103 height 59
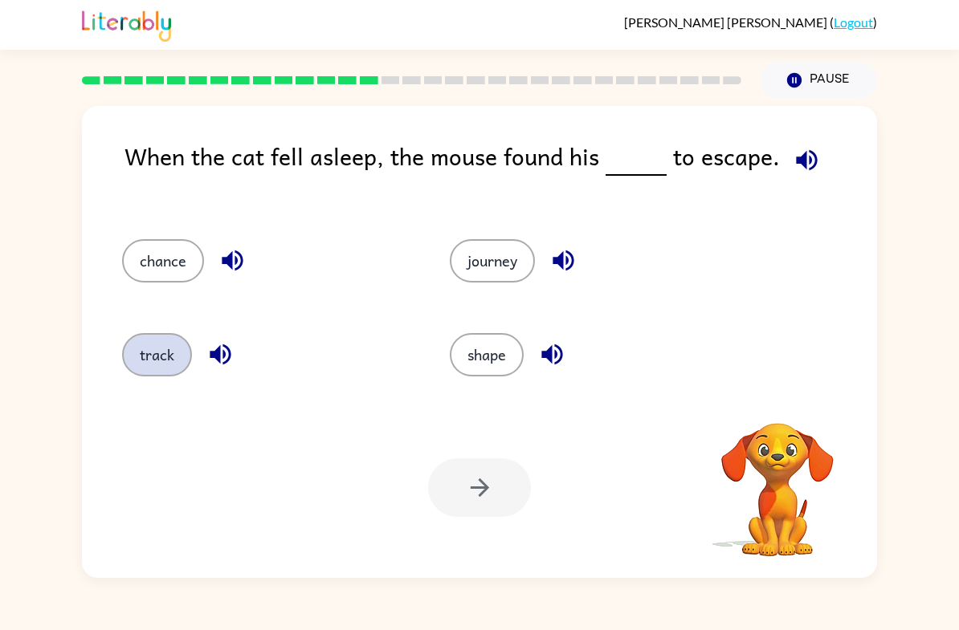
click at [167, 377] on button "track" at bounding box center [157, 354] width 70 height 43
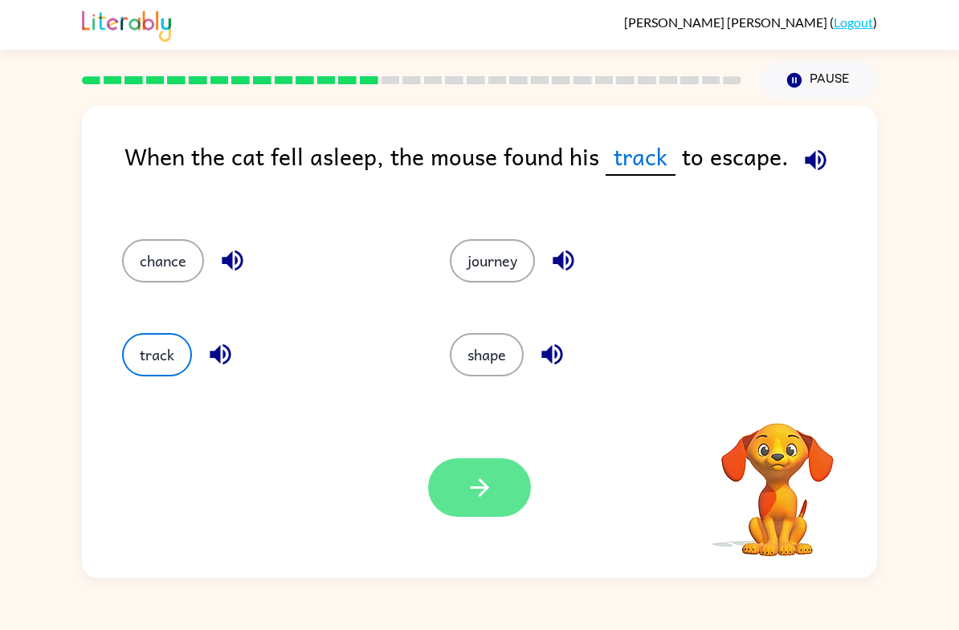
click at [495, 493] on button "button" at bounding box center [479, 488] width 103 height 59
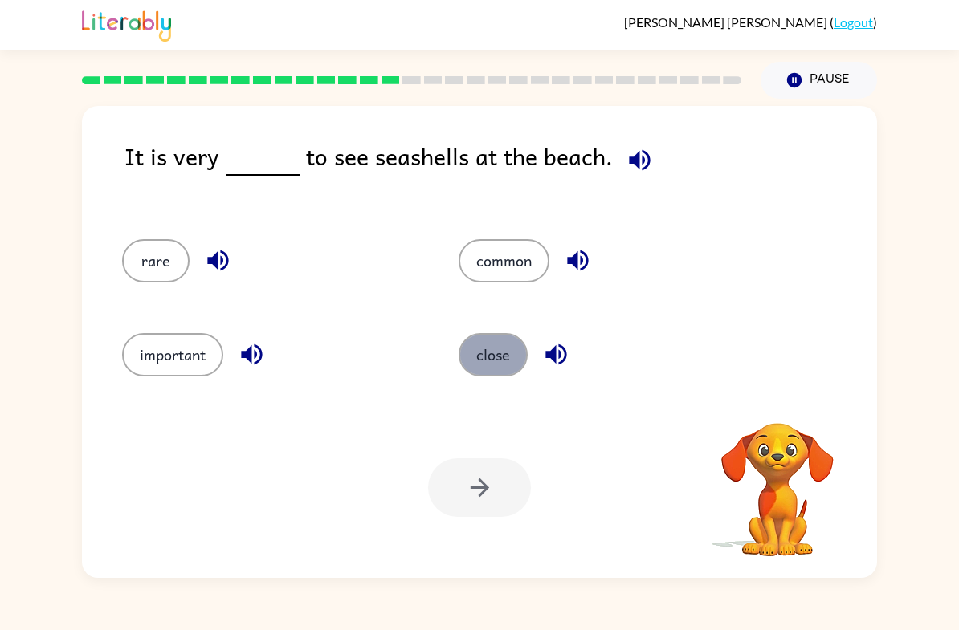
click at [493, 358] on button "close" at bounding box center [493, 354] width 69 height 43
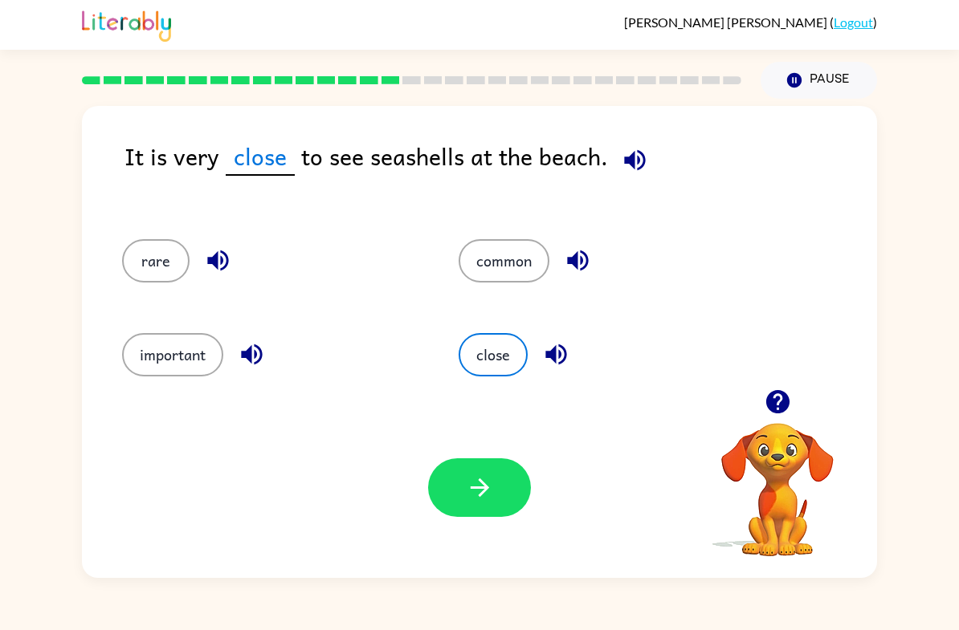
click at [471, 518] on div "Your browser must support playing .mp4 files to use Literably. Please try using…" at bounding box center [479, 488] width 795 height 181
click at [470, 486] on icon "button" at bounding box center [480, 488] width 28 height 28
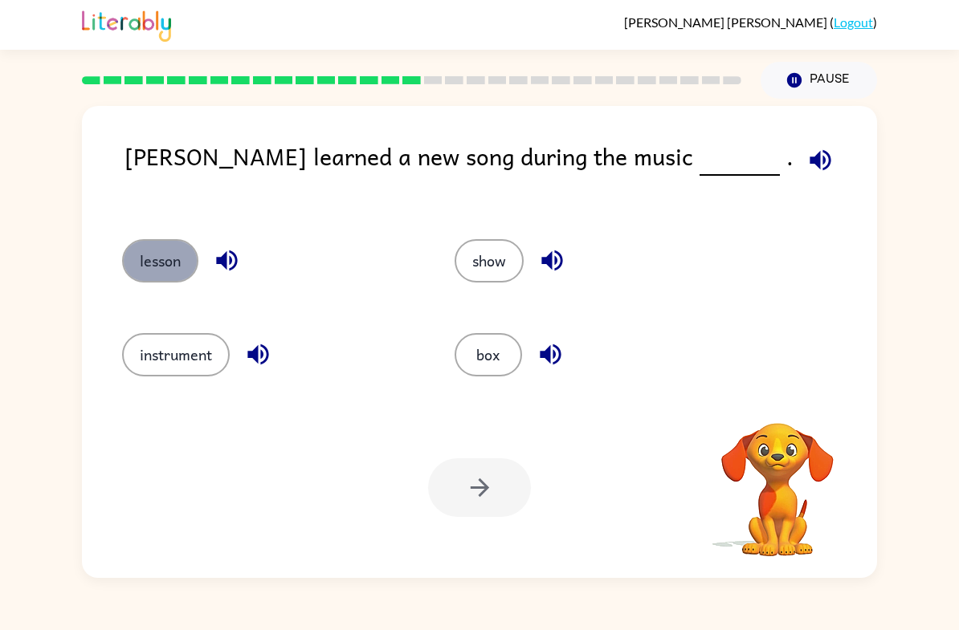
click at [161, 270] on button "lesson" at bounding box center [160, 260] width 76 height 43
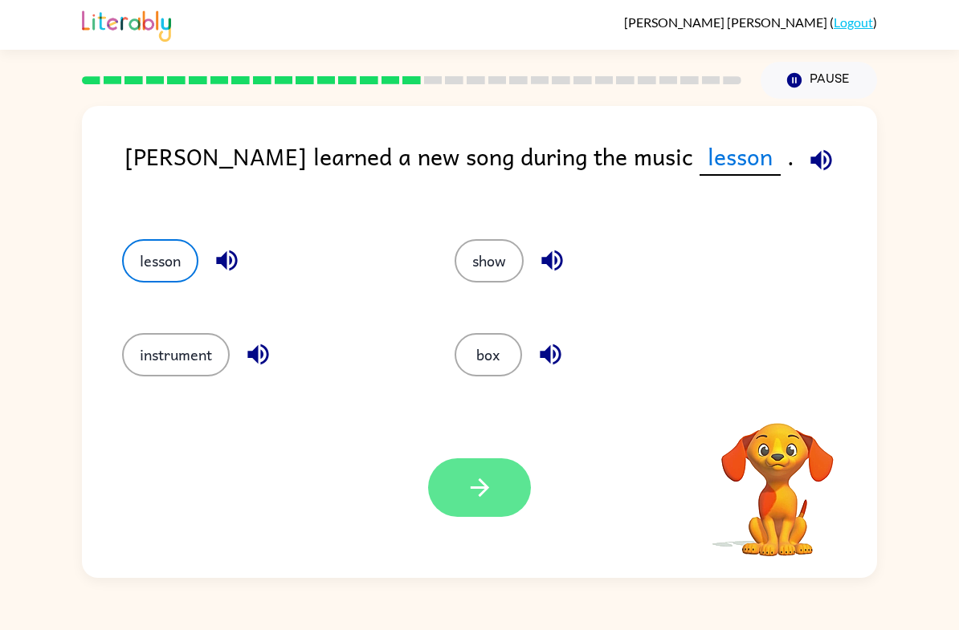
click at [451, 503] on button "button" at bounding box center [479, 488] width 103 height 59
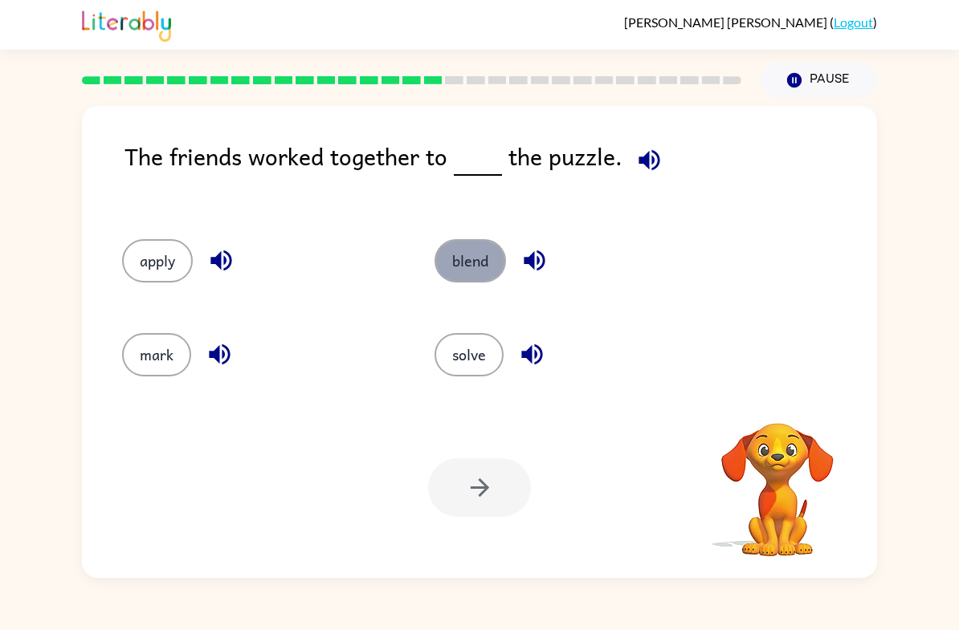
click at [466, 277] on button "blend" at bounding box center [469, 260] width 71 height 43
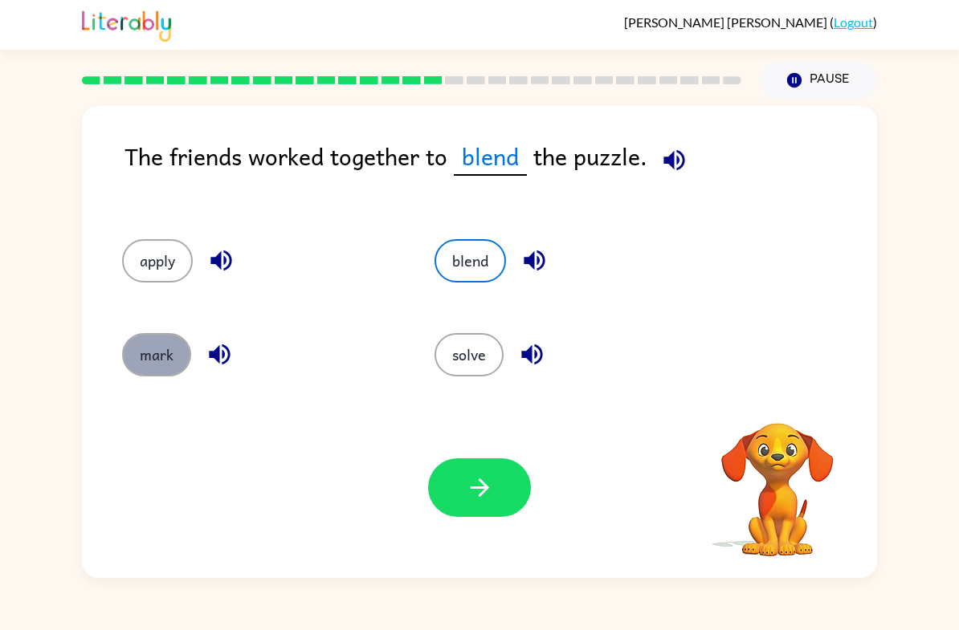
click at [163, 344] on button "mark" at bounding box center [156, 354] width 69 height 43
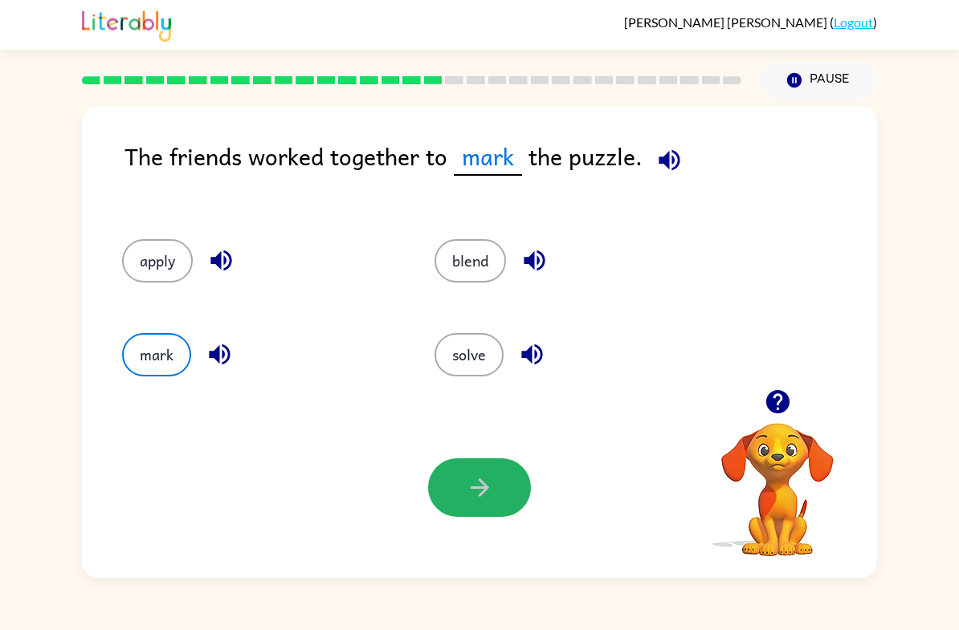
click at [471, 467] on button "button" at bounding box center [479, 488] width 103 height 59
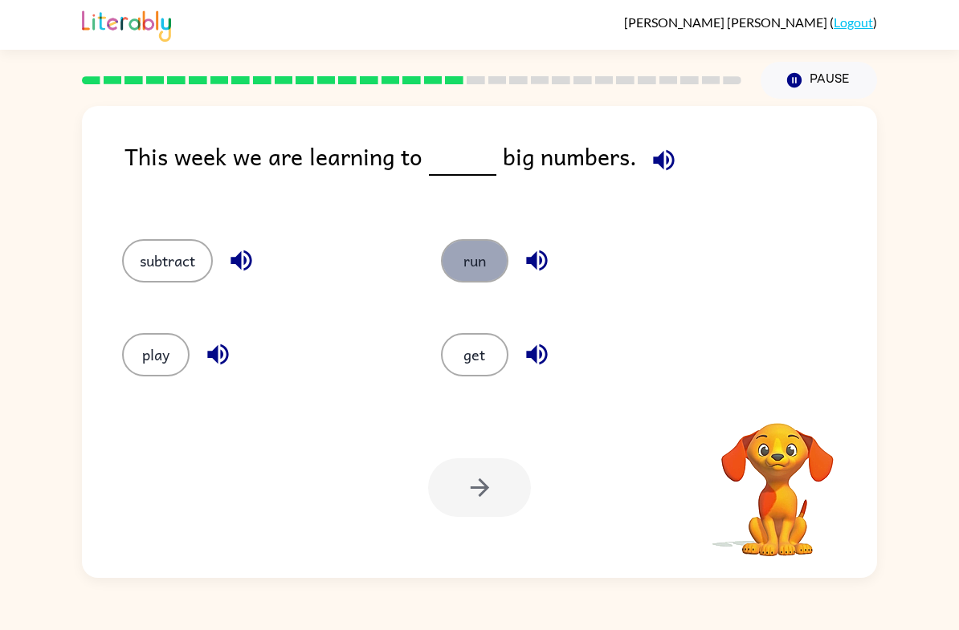
click at [462, 271] on button "run" at bounding box center [474, 260] width 67 height 43
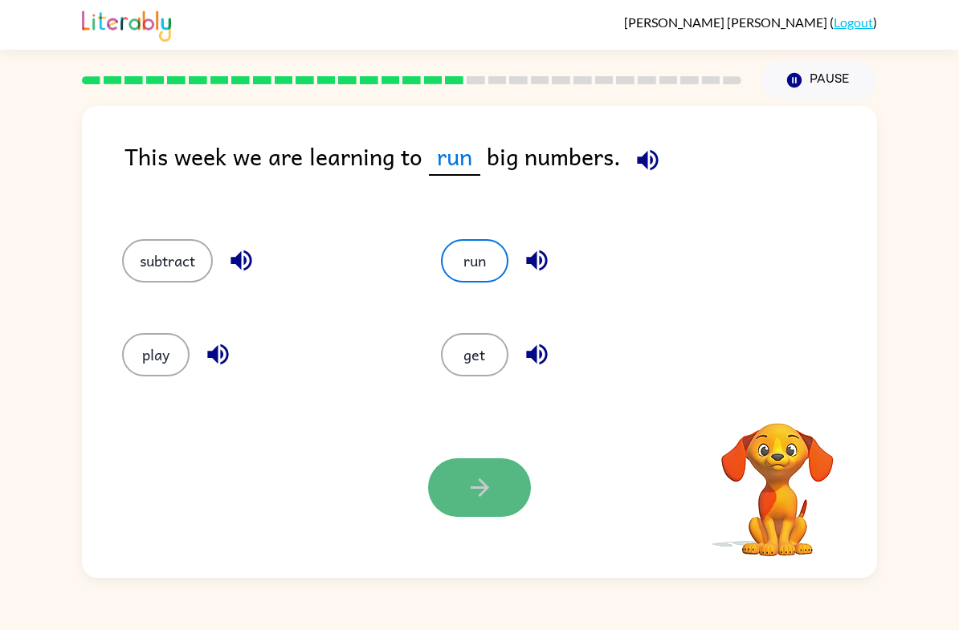
click at [500, 490] on button "button" at bounding box center [479, 488] width 103 height 59
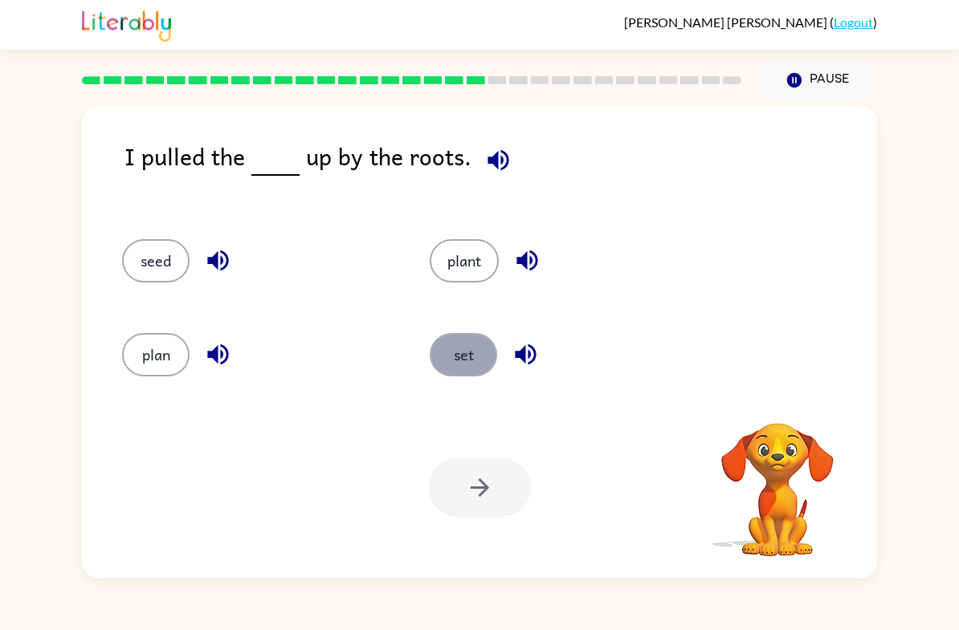
click at [460, 348] on button "set" at bounding box center [463, 354] width 67 height 43
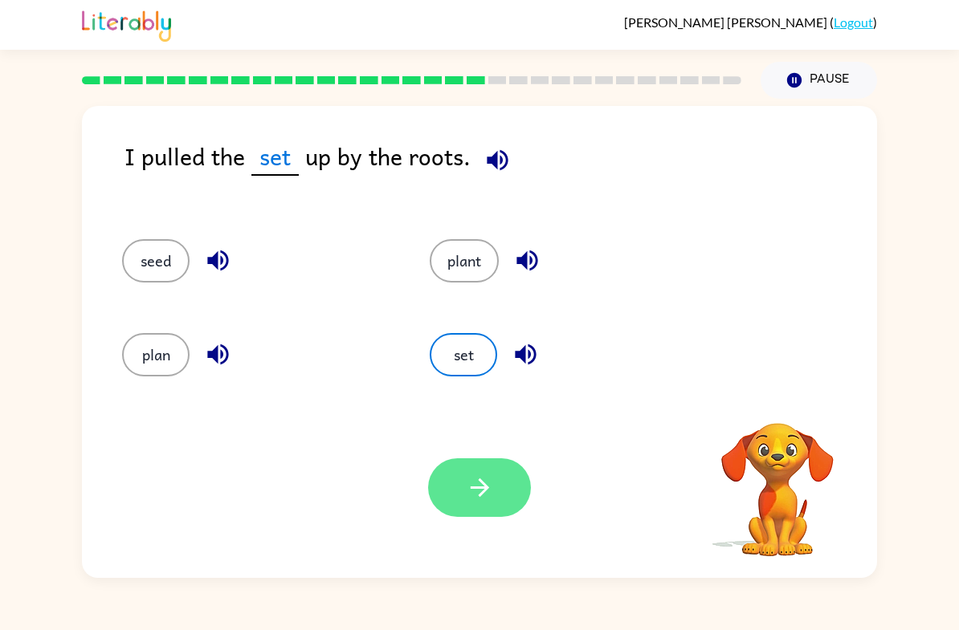
click at [475, 496] on icon "button" at bounding box center [480, 488] width 28 height 28
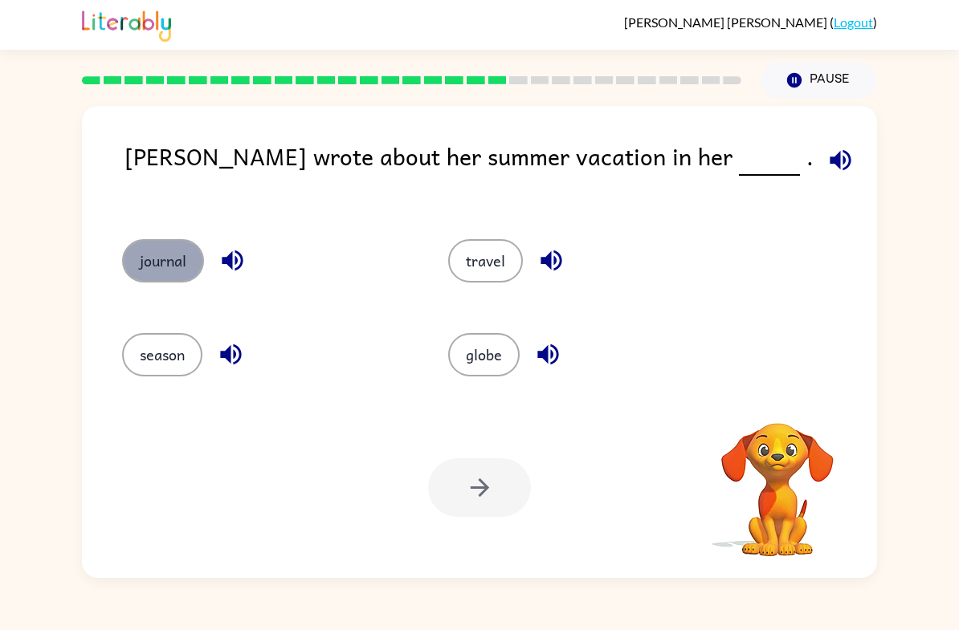
click at [186, 271] on button "journal" at bounding box center [163, 260] width 82 height 43
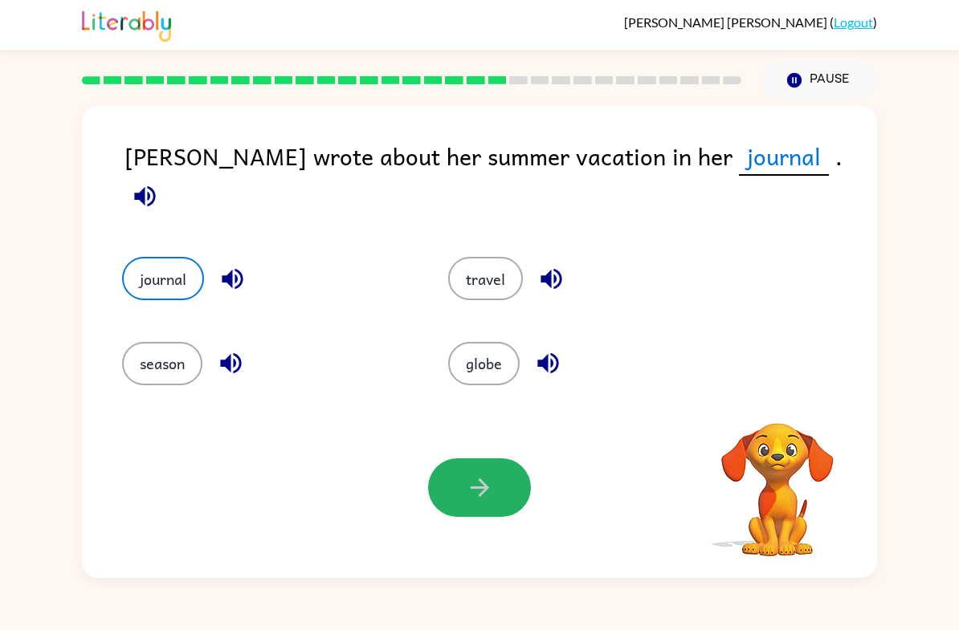
click at [477, 516] on button "button" at bounding box center [479, 488] width 103 height 59
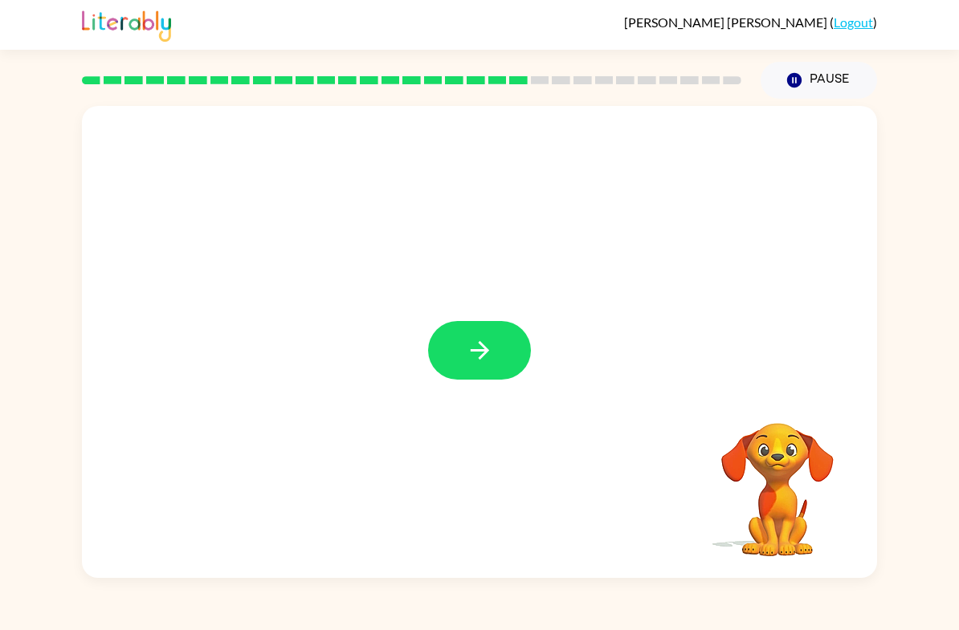
click at [499, 369] on button "button" at bounding box center [479, 350] width 103 height 59
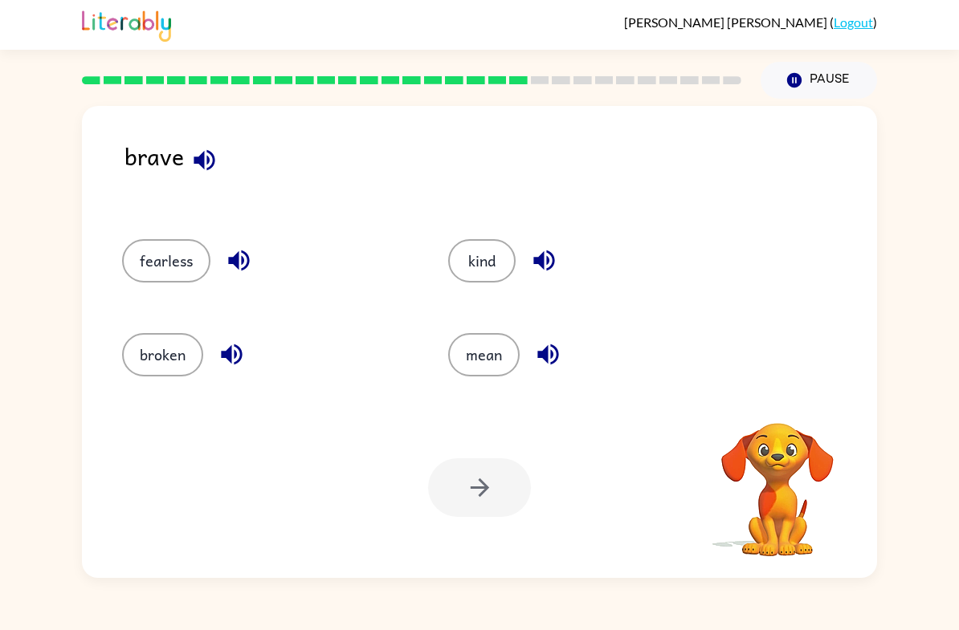
click at [499, 369] on button "mean" at bounding box center [483, 354] width 71 height 43
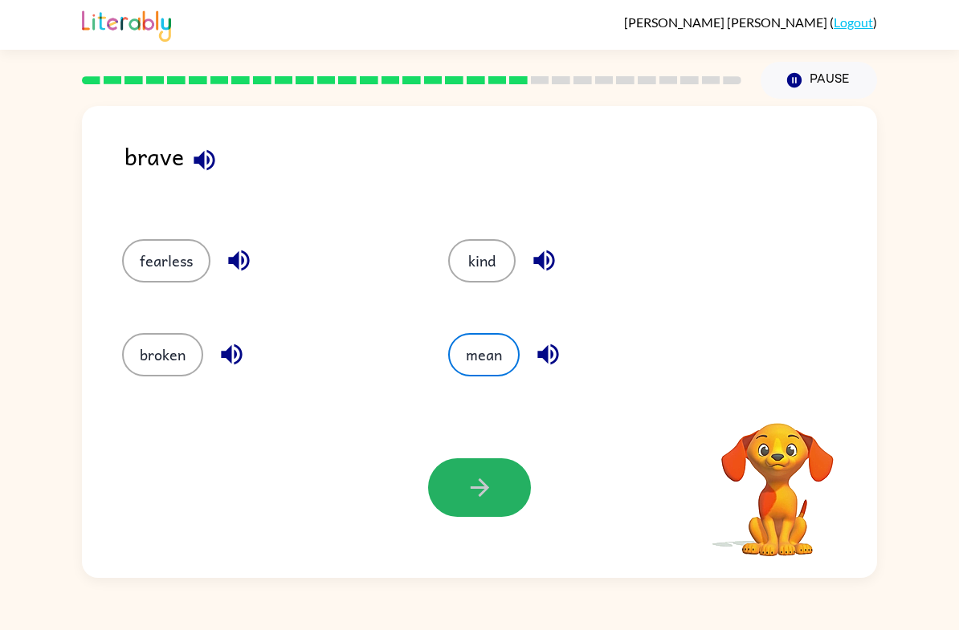
click at [482, 487] on icon "button" at bounding box center [480, 488] width 28 height 28
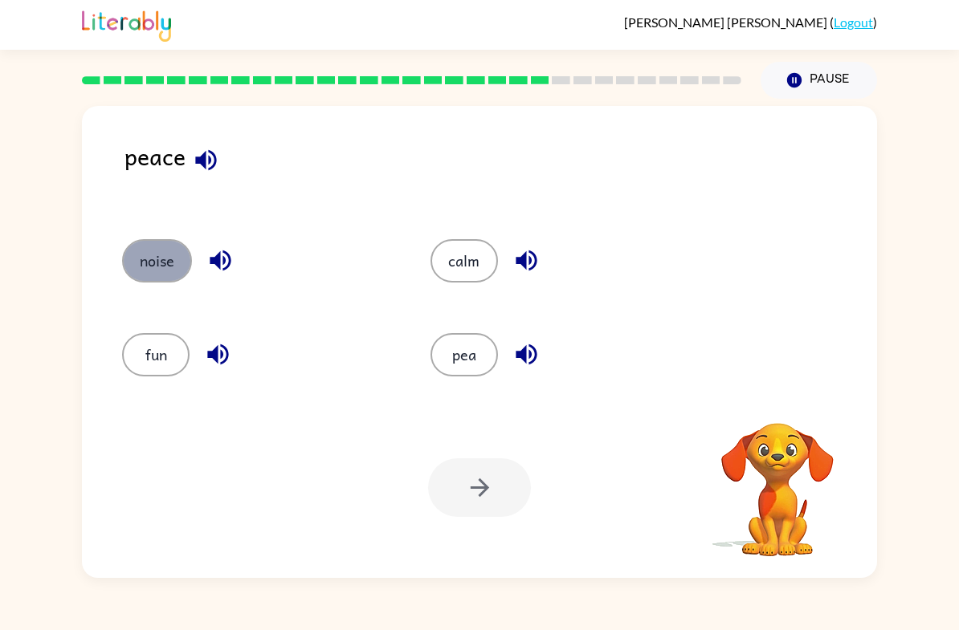
click at [176, 268] on button "noise" at bounding box center [157, 260] width 70 height 43
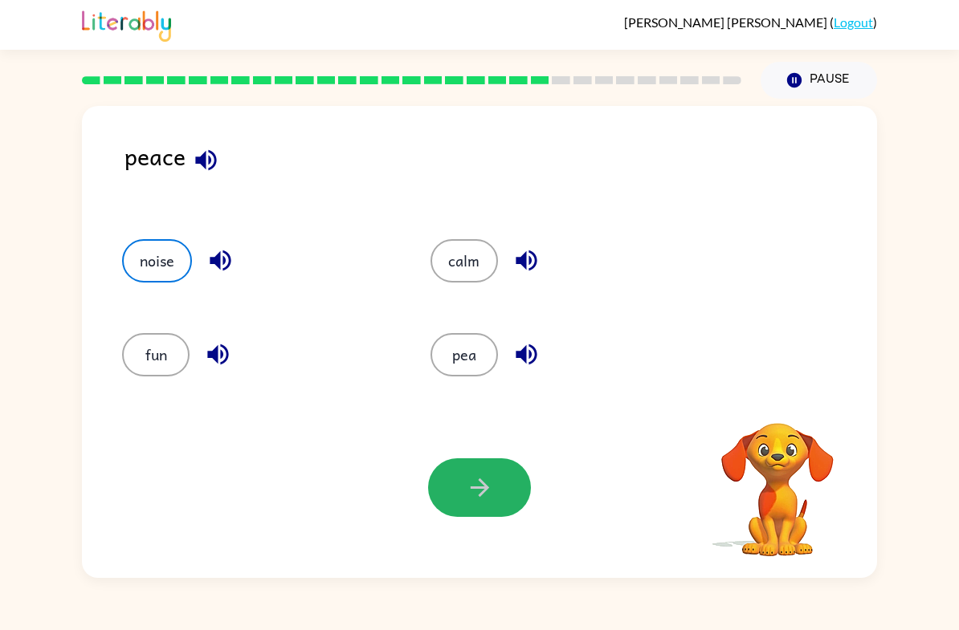
click at [499, 473] on button "button" at bounding box center [479, 488] width 103 height 59
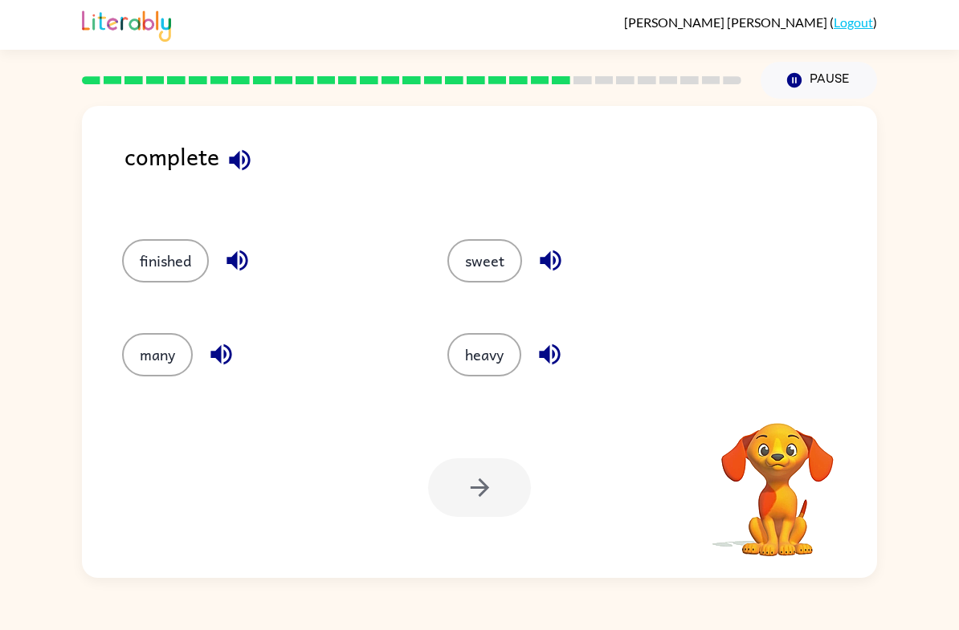
drag, startPoint x: 544, startPoint y: 198, endPoint x: 544, endPoint y: 210, distance: 11.2
click at [544, 209] on div "complete finished sweet many heavy Your browser must support playing .mp4 files…" at bounding box center [479, 342] width 795 height 472
click at [476, 267] on button "sweet" at bounding box center [484, 260] width 75 height 43
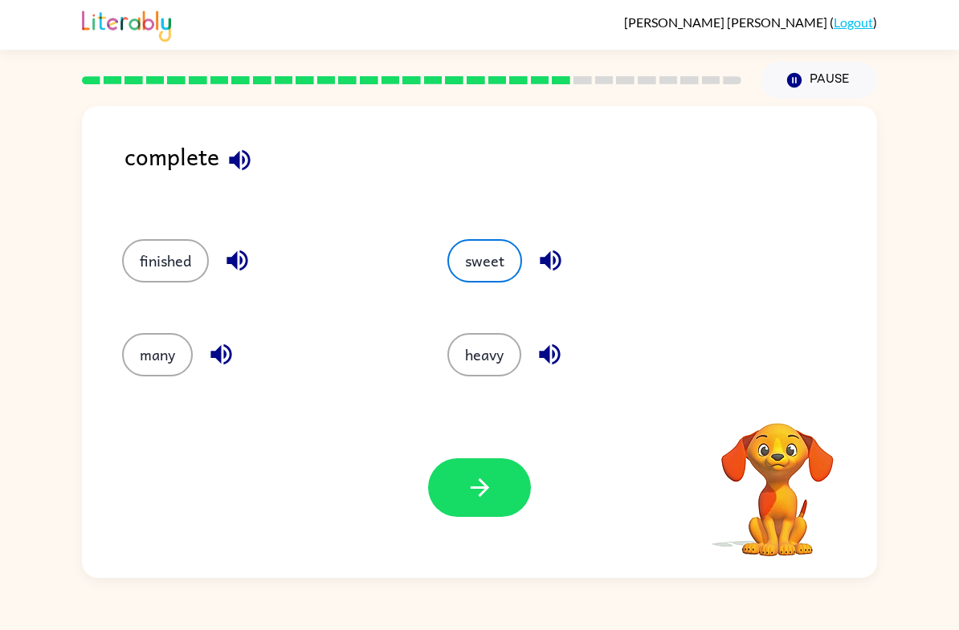
click at [487, 484] on icon "button" at bounding box center [480, 488] width 28 height 28
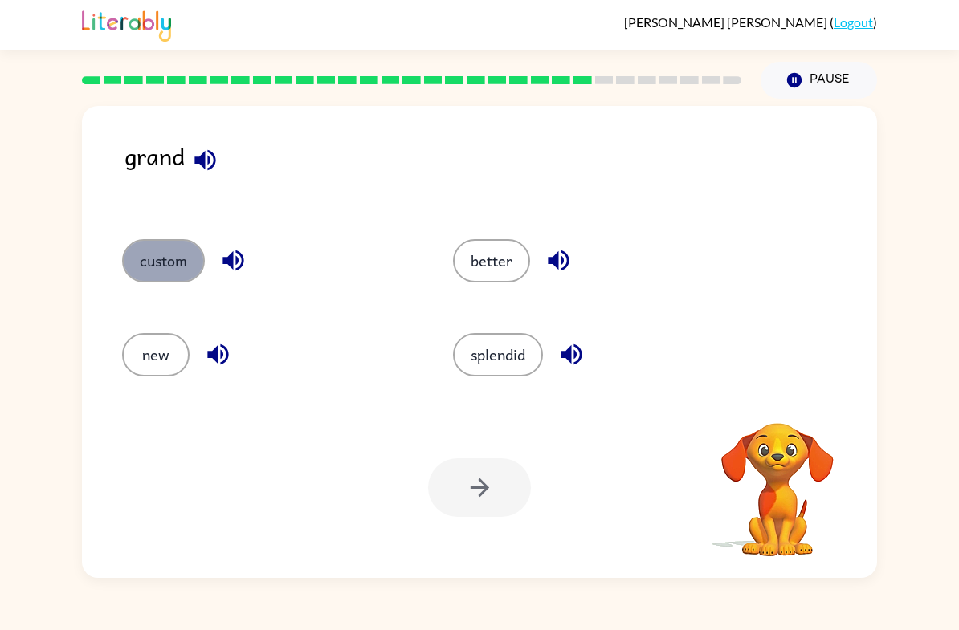
click at [186, 268] on button "custom" at bounding box center [163, 260] width 83 height 43
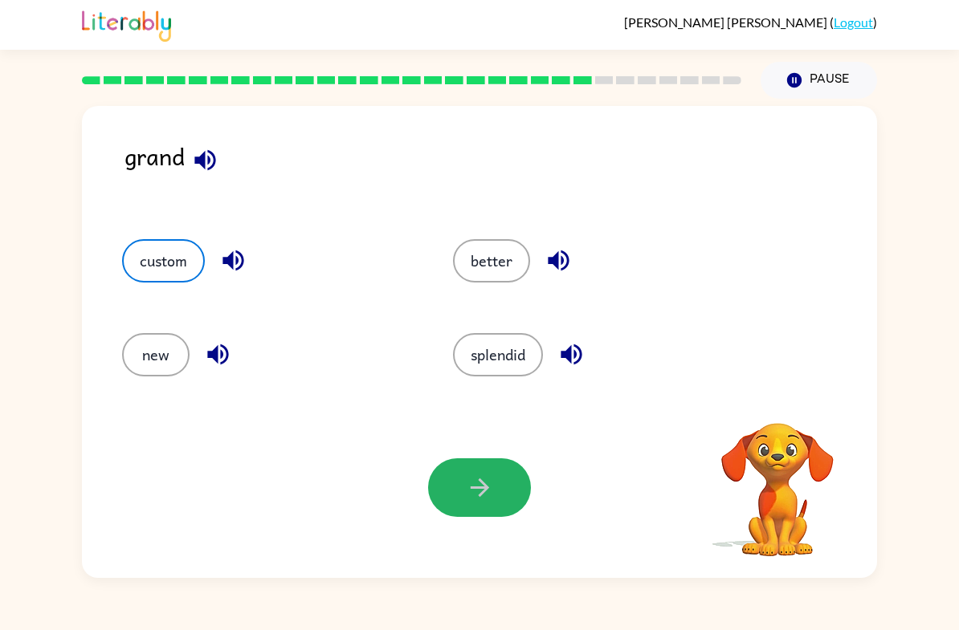
click at [479, 484] on icon "button" at bounding box center [480, 488] width 28 height 28
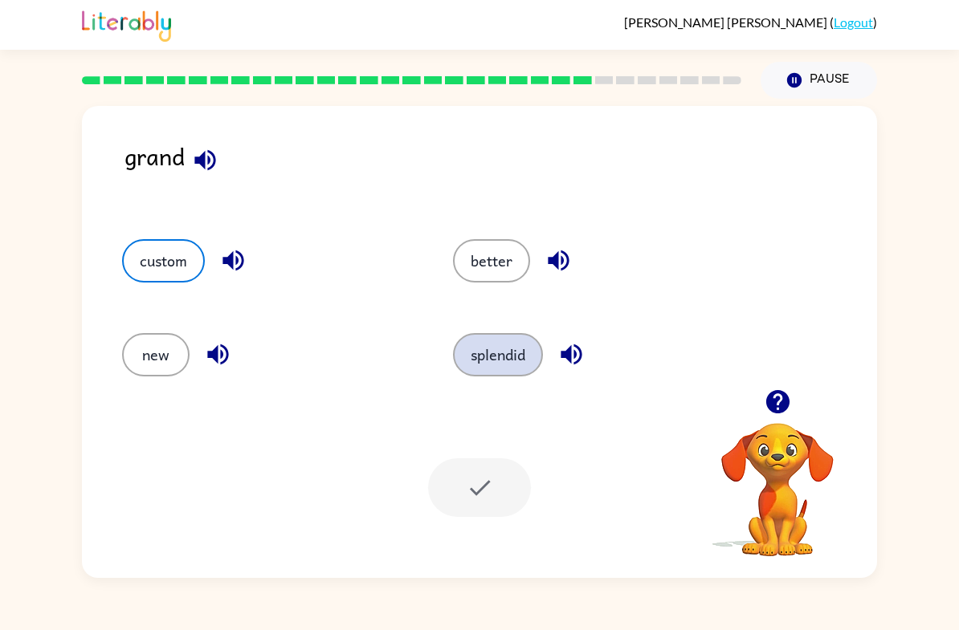
click at [474, 362] on button "splendid" at bounding box center [498, 354] width 90 height 43
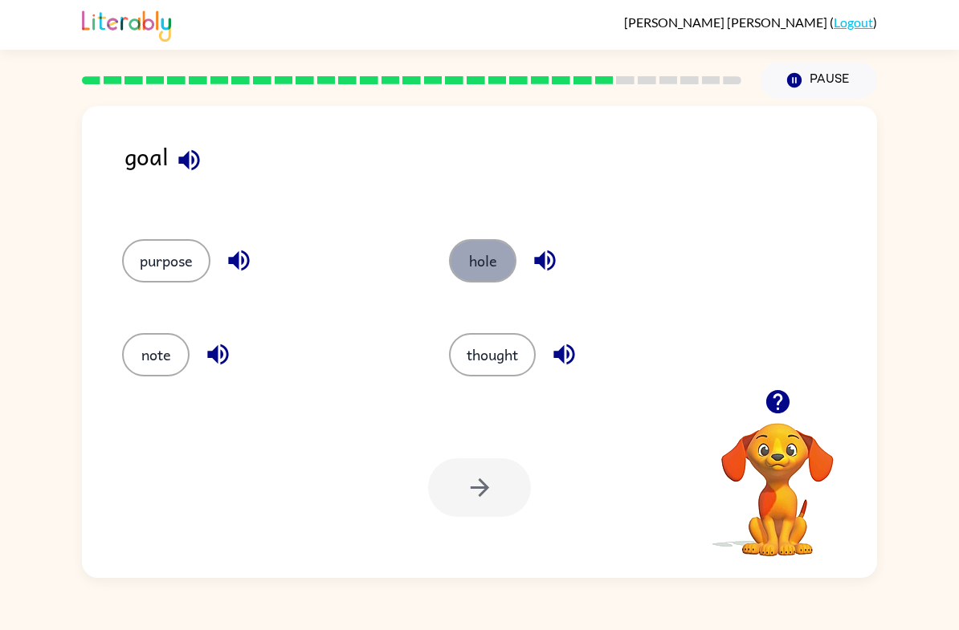
click at [492, 262] on button "hole" at bounding box center [482, 260] width 67 height 43
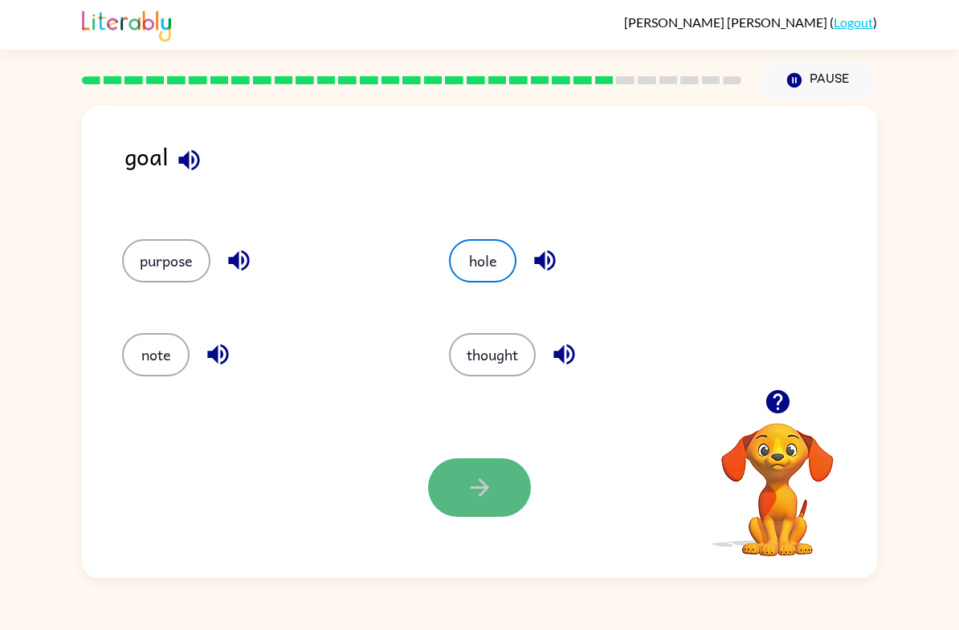
click at [457, 491] on button "button" at bounding box center [479, 488] width 103 height 59
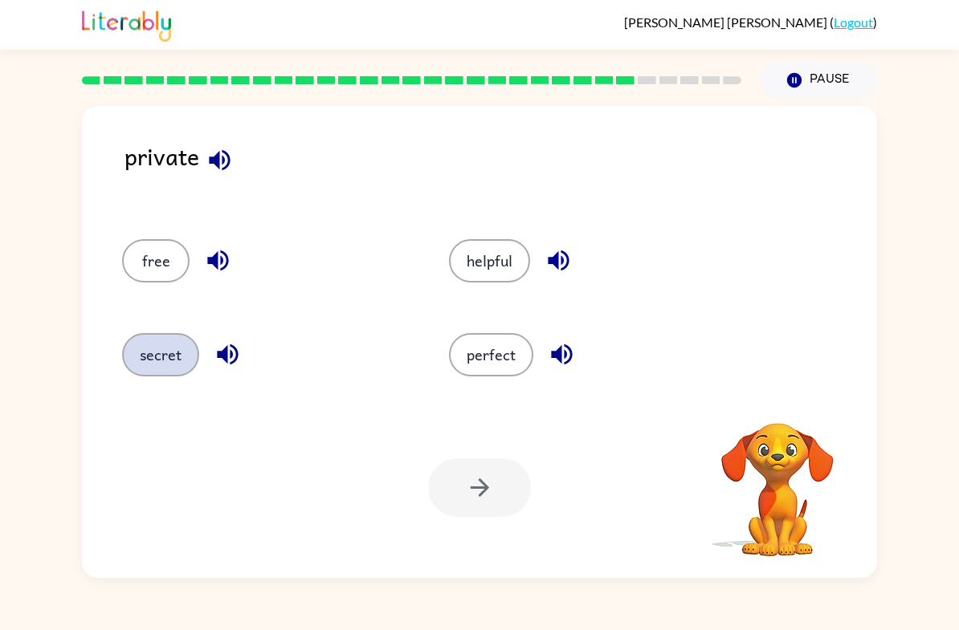
click at [175, 360] on button "secret" at bounding box center [160, 354] width 77 height 43
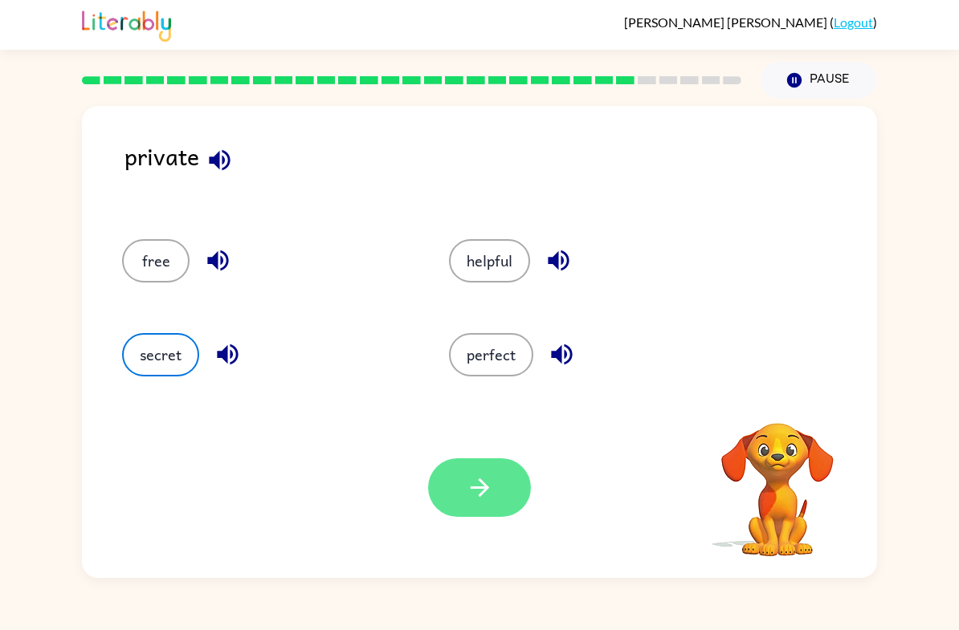
click at [475, 486] on icon "button" at bounding box center [480, 488] width 28 height 28
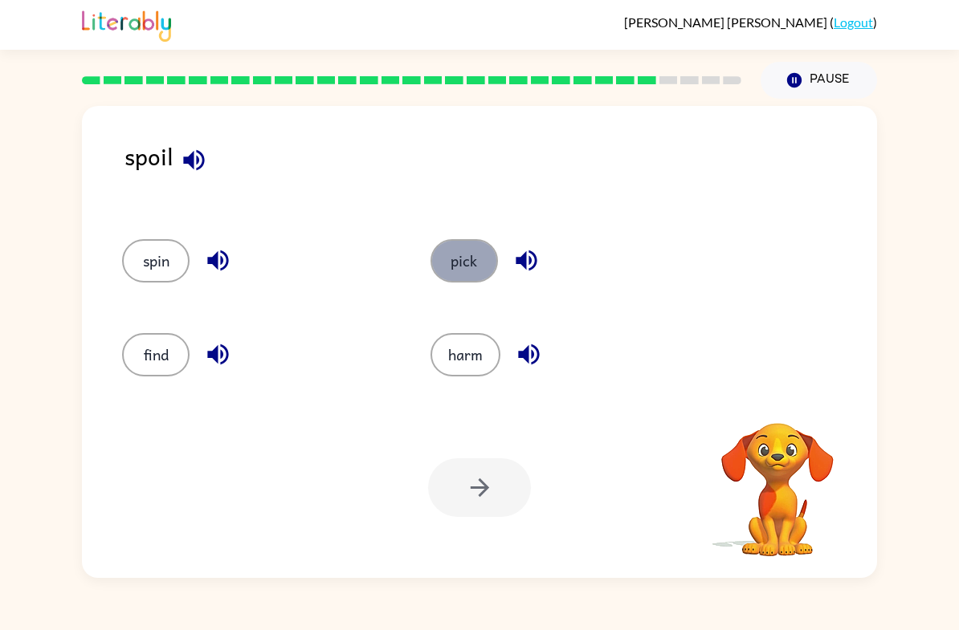
click at [467, 256] on button "pick" at bounding box center [463, 260] width 67 height 43
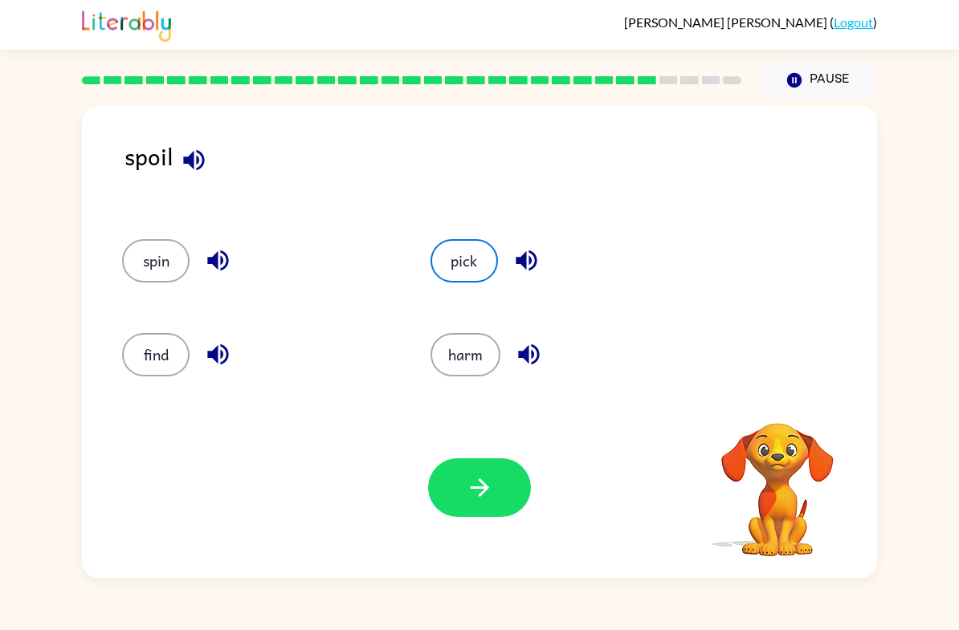
click at [506, 463] on button "button" at bounding box center [479, 488] width 103 height 59
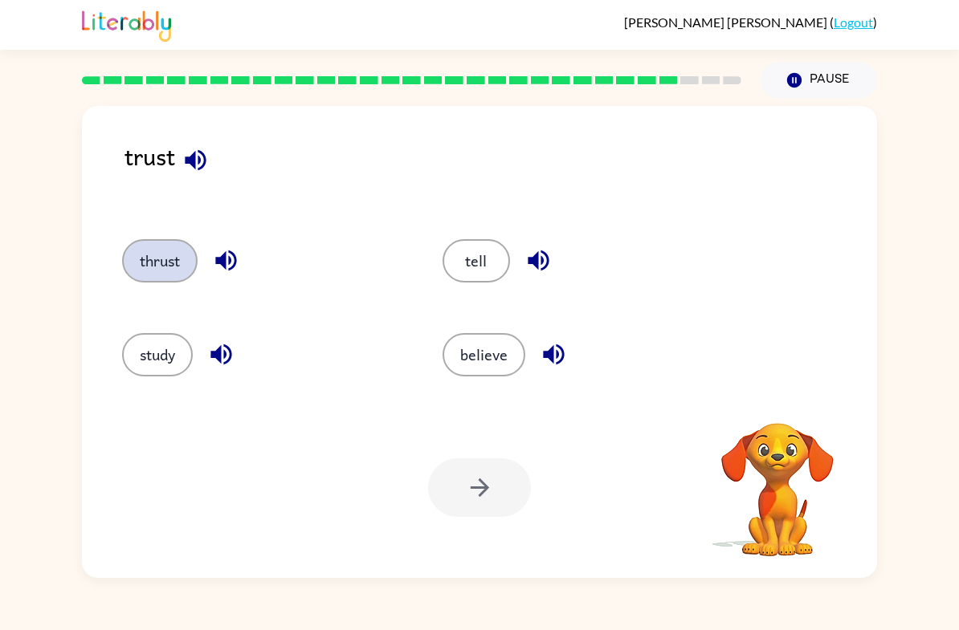
click at [157, 272] on button "thrust" at bounding box center [159, 260] width 75 height 43
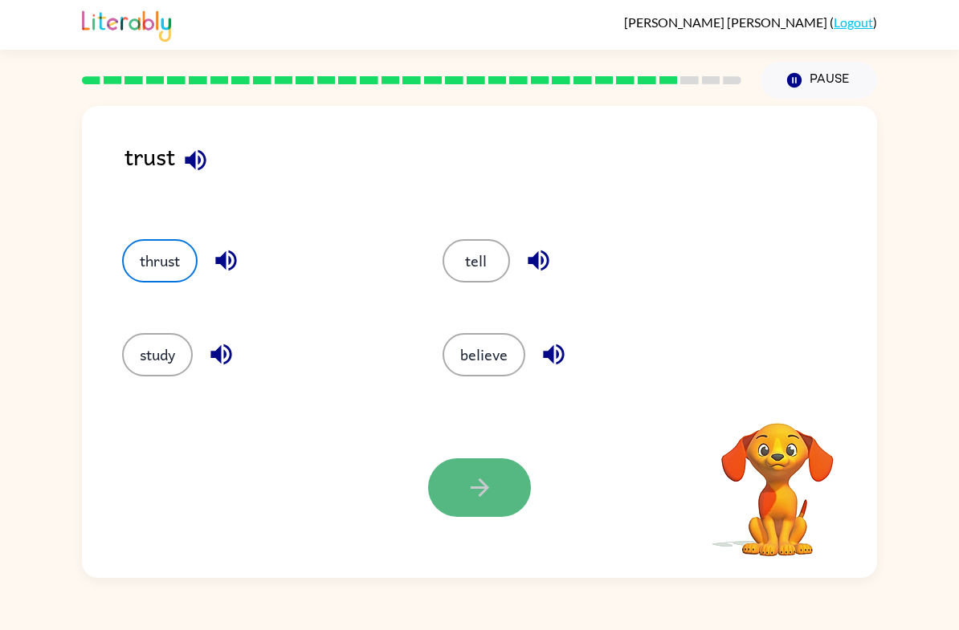
click at [476, 492] on icon "button" at bounding box center [480, 488] width 28 height 28
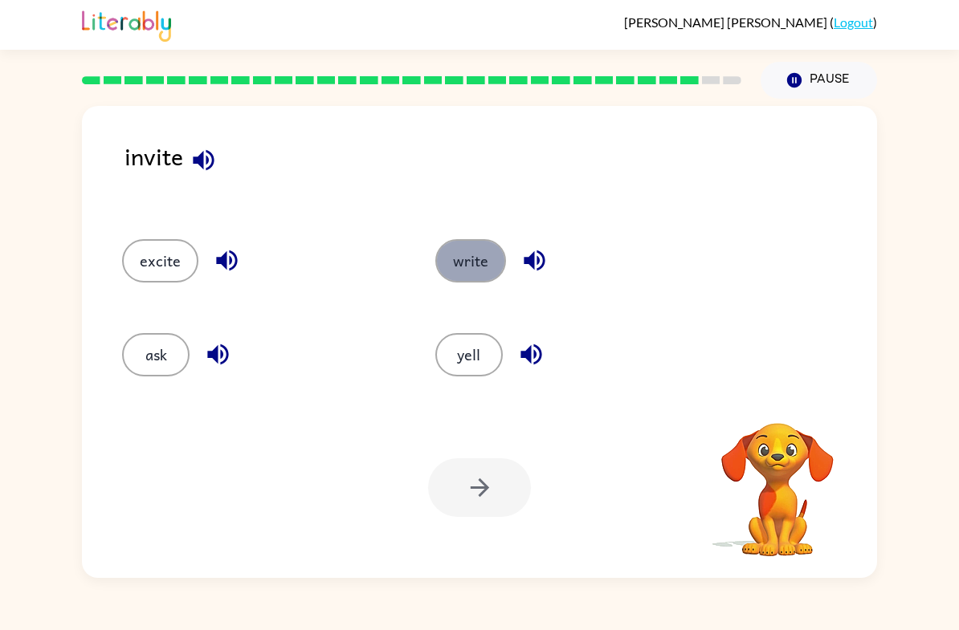
click at [495, 261] on button "write" at bounding box center [470, 260] width 71 height 43
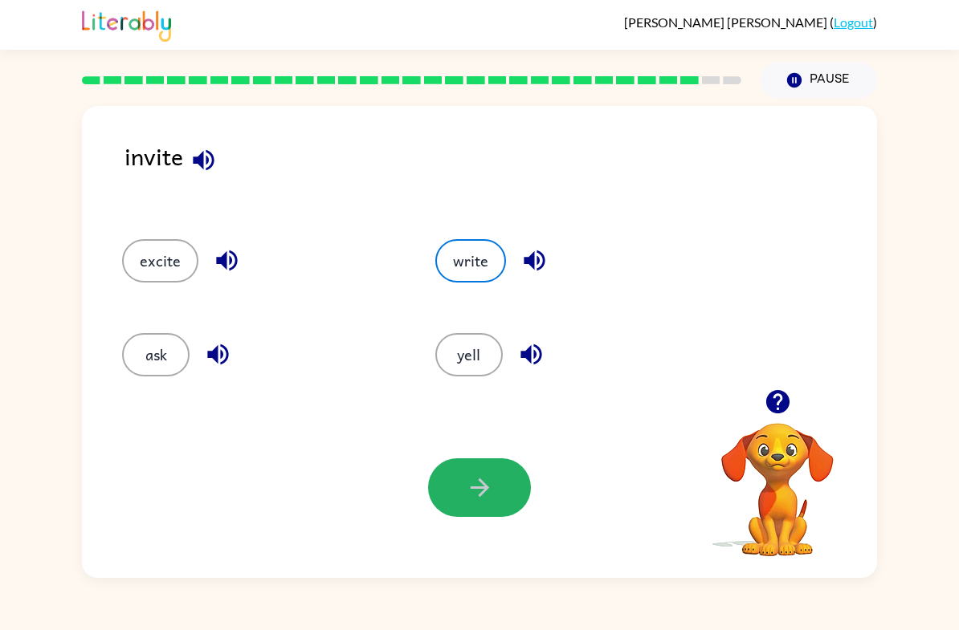
drag, startPoint x: 518, startPoint y: 491, endPoint x: 490, endPoint y: 478, distance: 30.9
click at [514, 490] on button "button" at bounding box center [479, 488] width 103 height 59
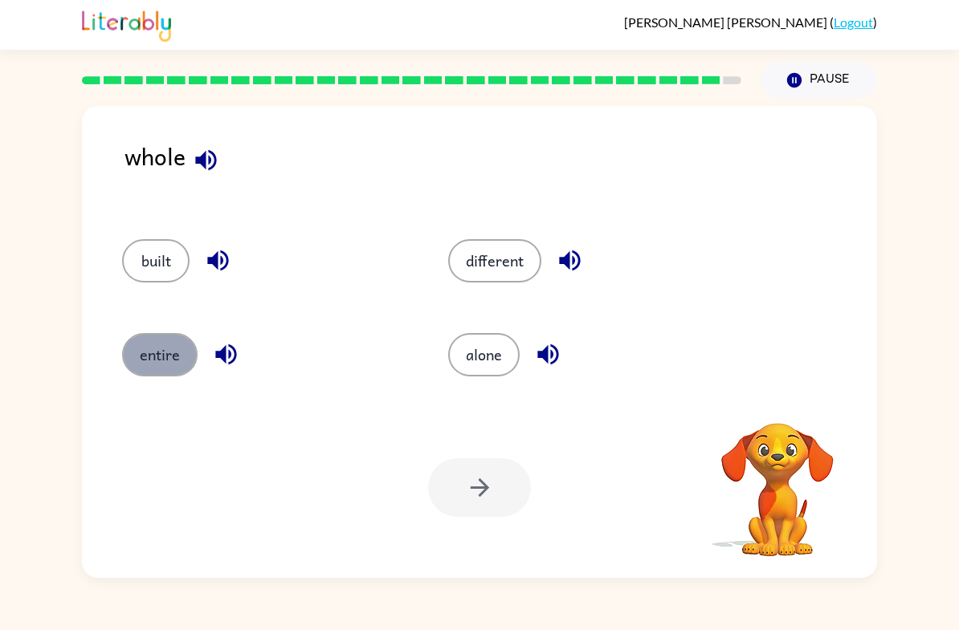
click at [164, 348] on button "entire" at bounding box center [159, 354] width 75 height 43
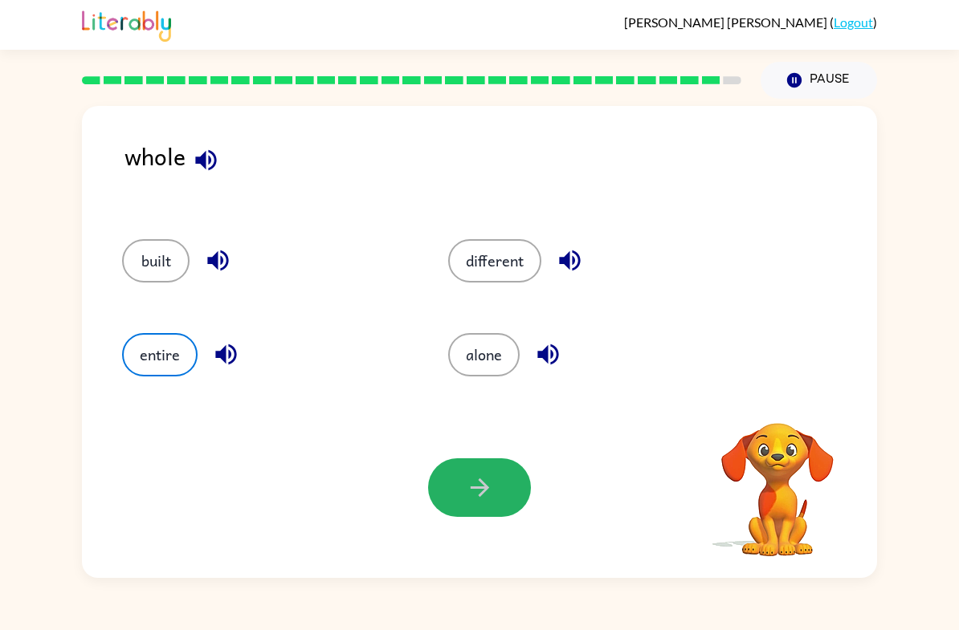
click at [490, 513] on button "button" at bounding box center [479, 488] width 103 height 59
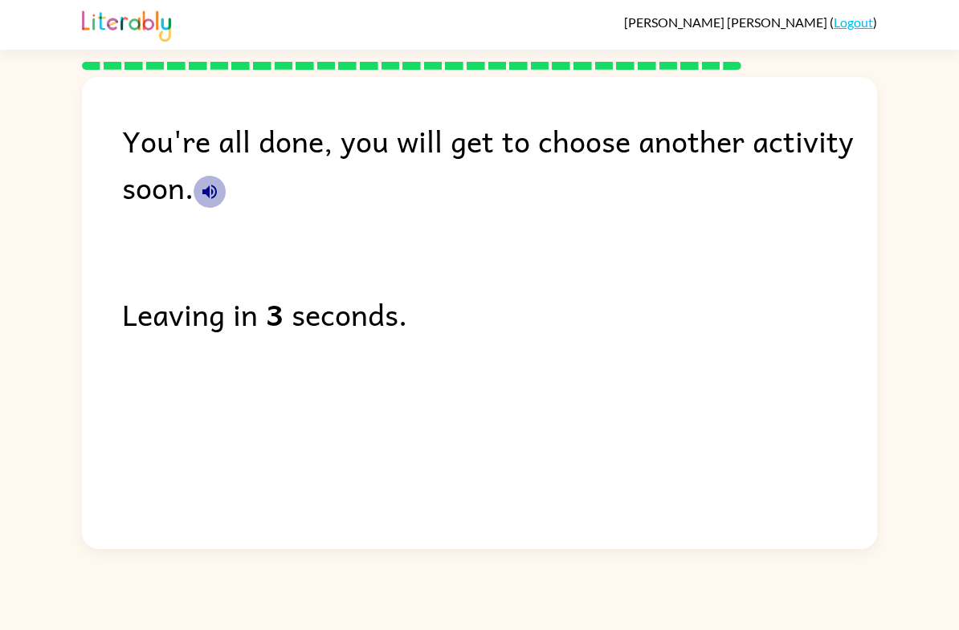
click at [206, 181] on button "button" at bounding box center [210, 192] width 32 height 32
